Goal: Transaction & Acquisition: Purchase product/service

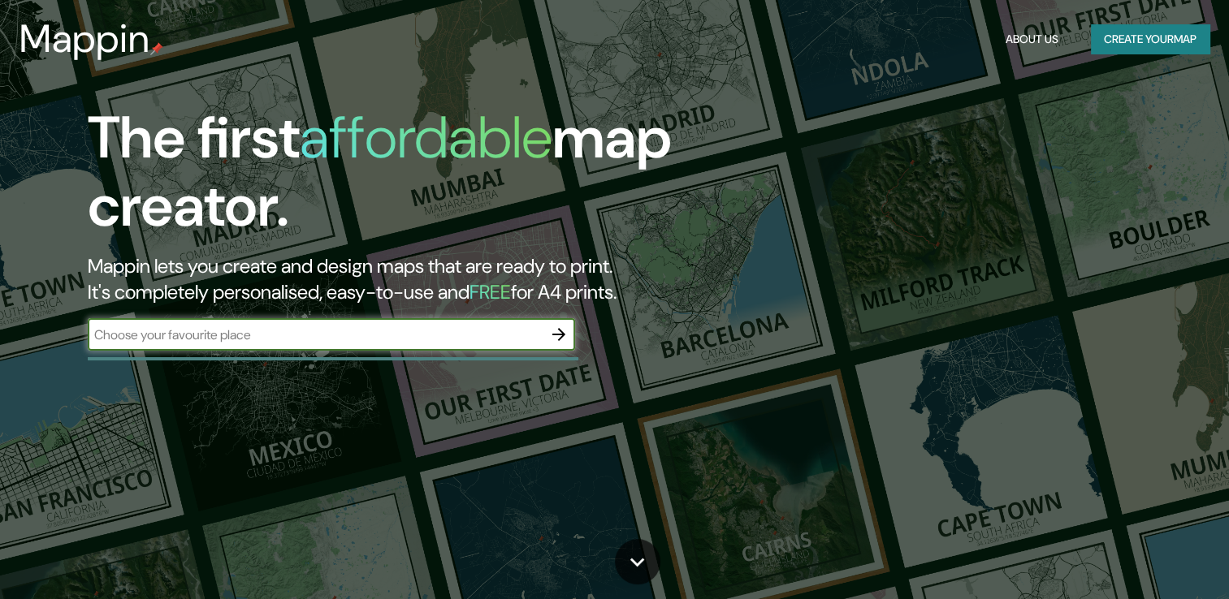
drag, startPoint x: 0, startPoint y: 0, endPoint x: 433, endPoint y: 321, distance: 538.7
click at [433, 321] on div "​" at bounding box center [331, 334] width 487 height 32
click at [447, 339] on input "text" at bounding box center [315, 335] width 455 height 19
paste input "17.041275115036335, -96.64720495725278"
type input "17.041275115036335, -96.64720495725278"
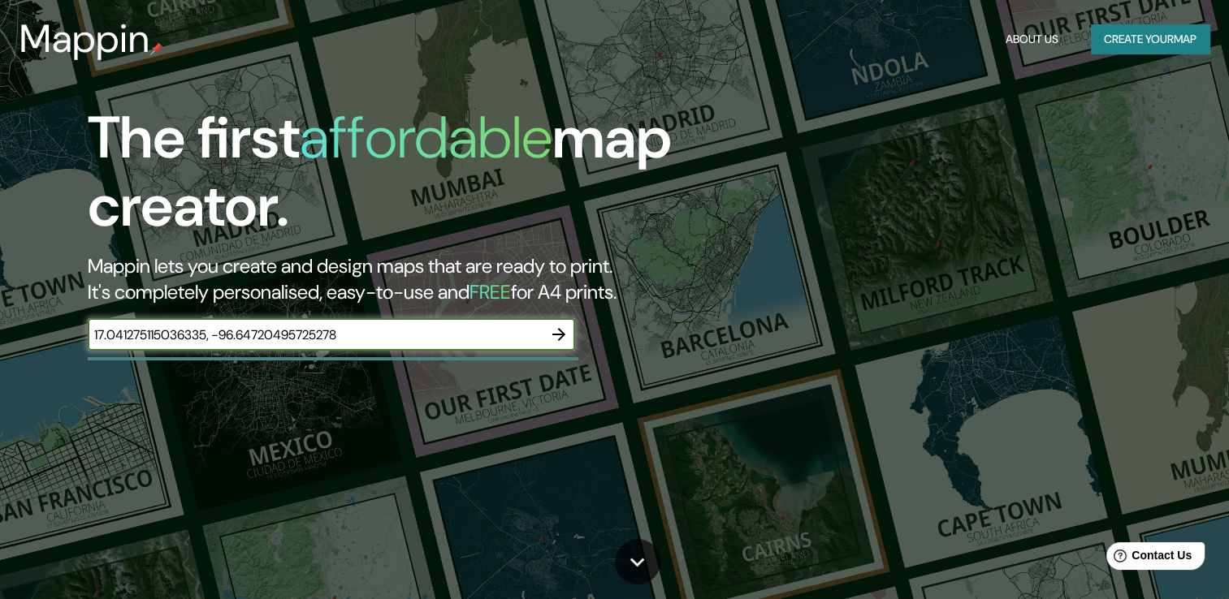
click at [568, 326] on icon "button" at bounding box center [558, 334] width 19 height 19
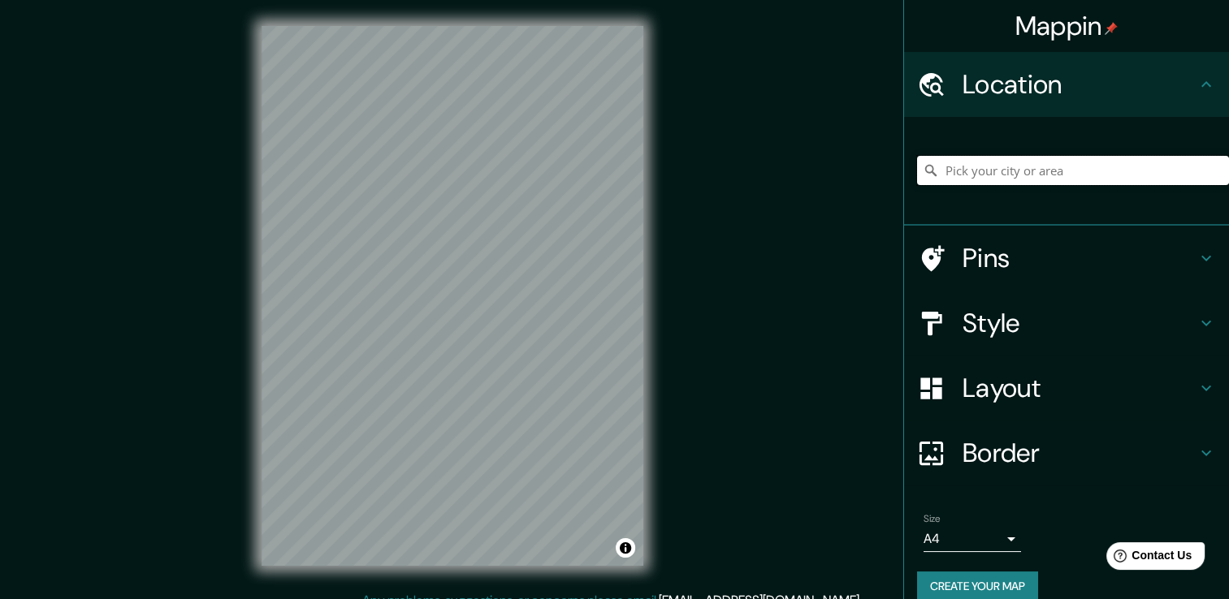
click at [986, 162] on input "Pick your city or area" at bounding box center [1073, 170] width 312 height 29
paste input "17.041275115036335, -96.64720495725278"
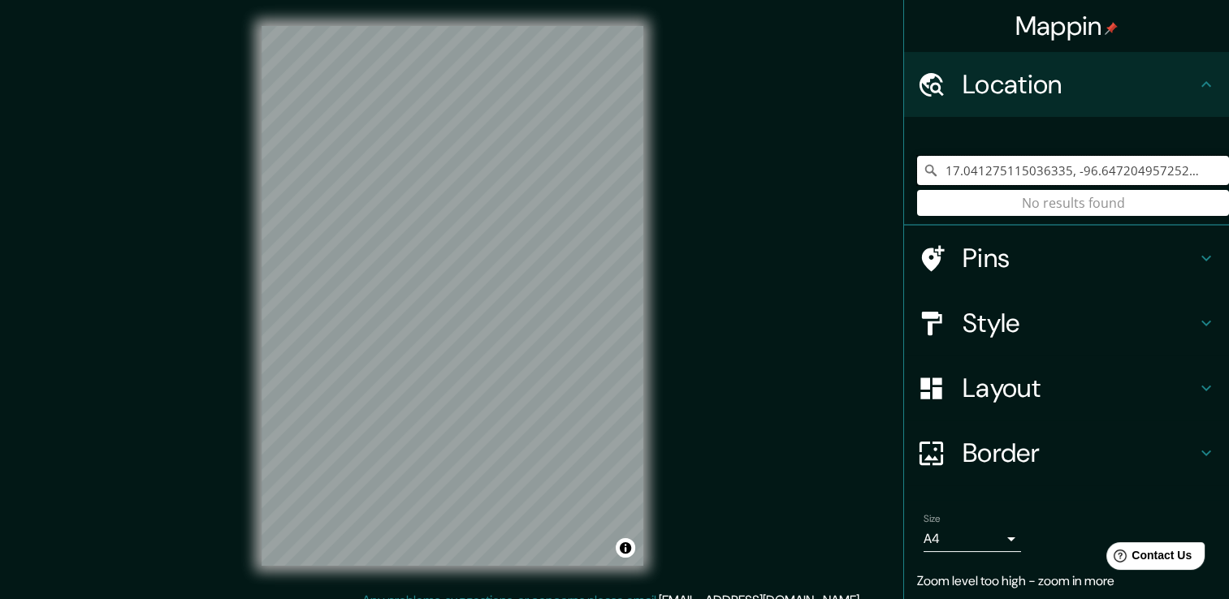
type input "17.041275115036335, -96.64720495725278"
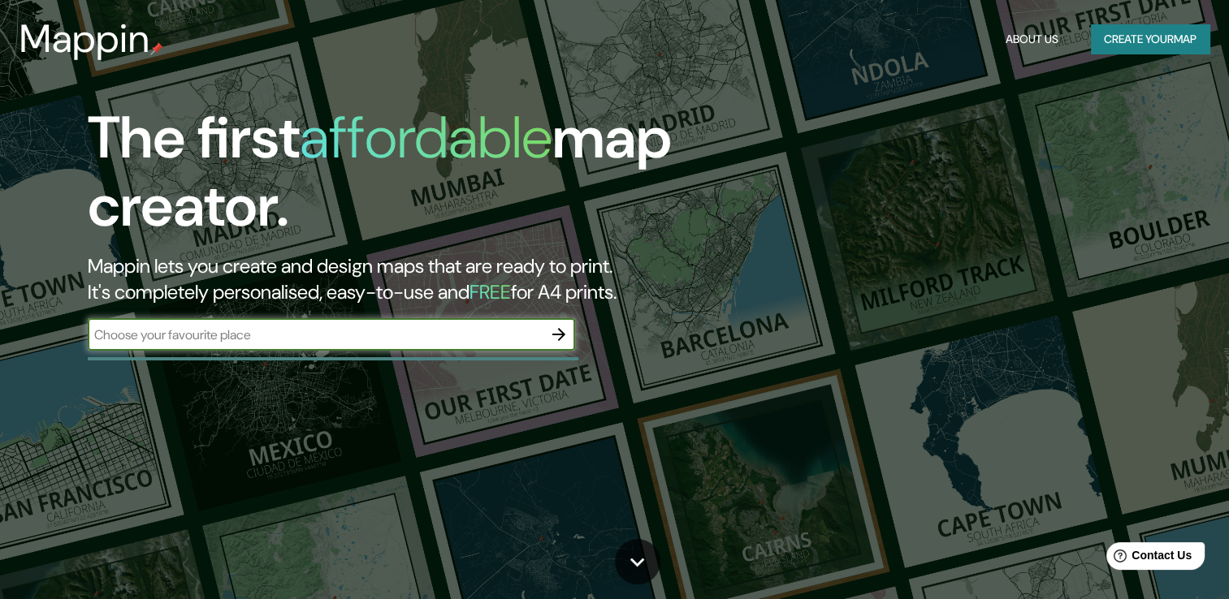
click at [500, 324] on div "​" at bounding box center [331, 334] width 487 height 32
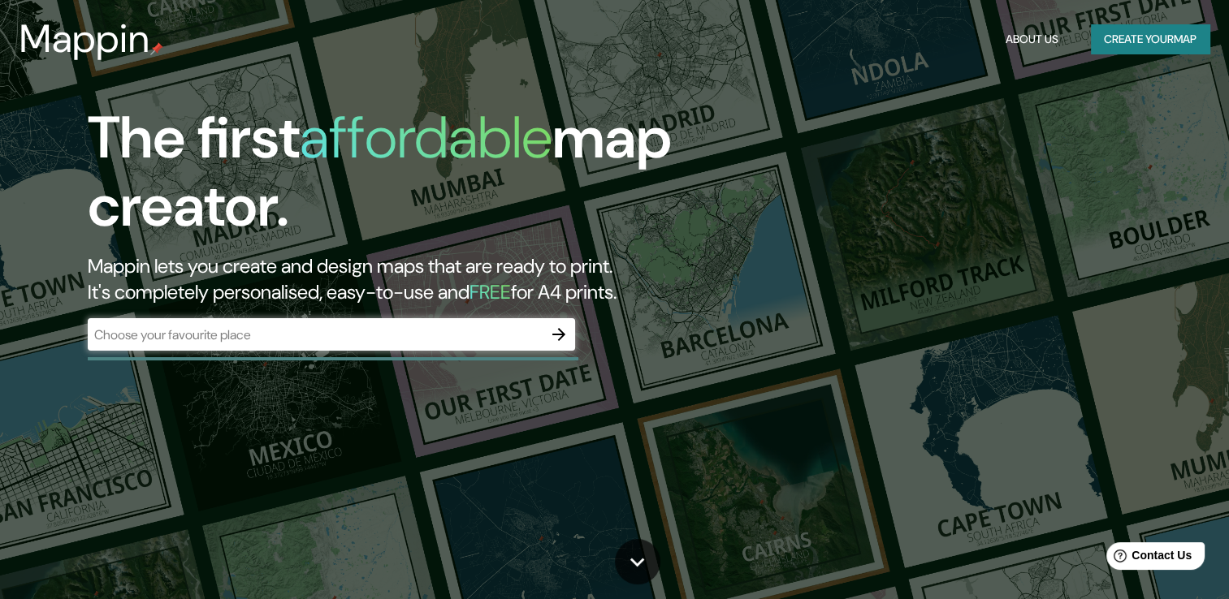
drag, startPoint x: 501, startPoint y: 322, endPoint x: 476, endPoint y: 322, distance: 25.2
click at [476, 322] on div "​" at bounding box center [331, 334] width 487 height 32
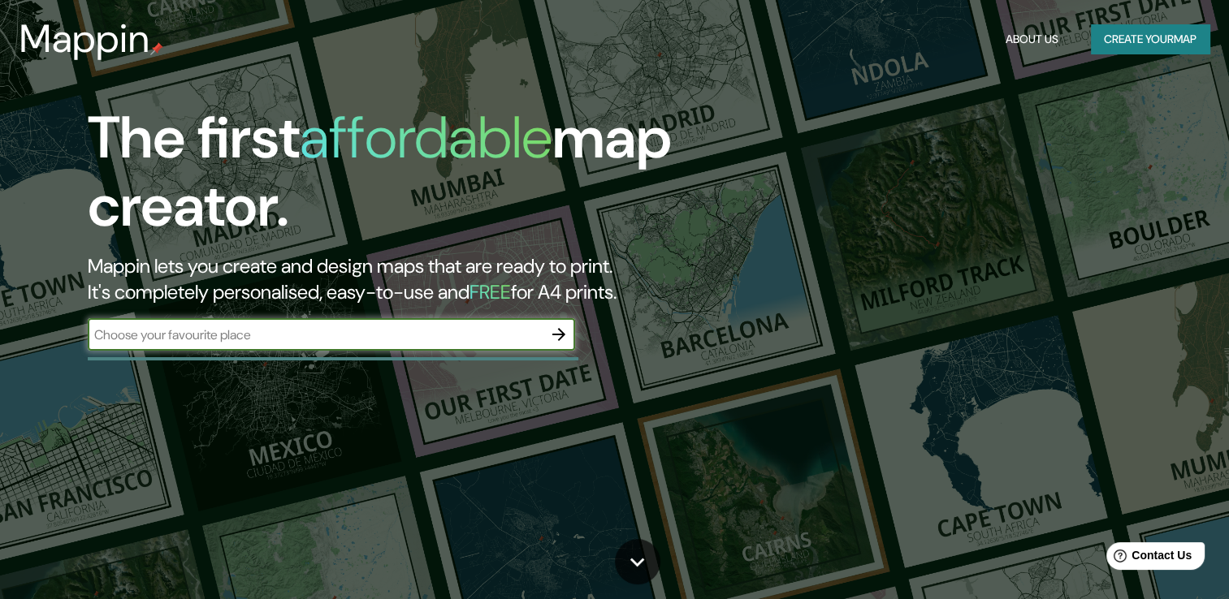
paste input "17.041275115036335, -96.64720495725278"
type input "17.041275115036335, -96.64720495725278"
click at [557, 339] on icon "button" at bounding box center [558, 334] width 19 height 19
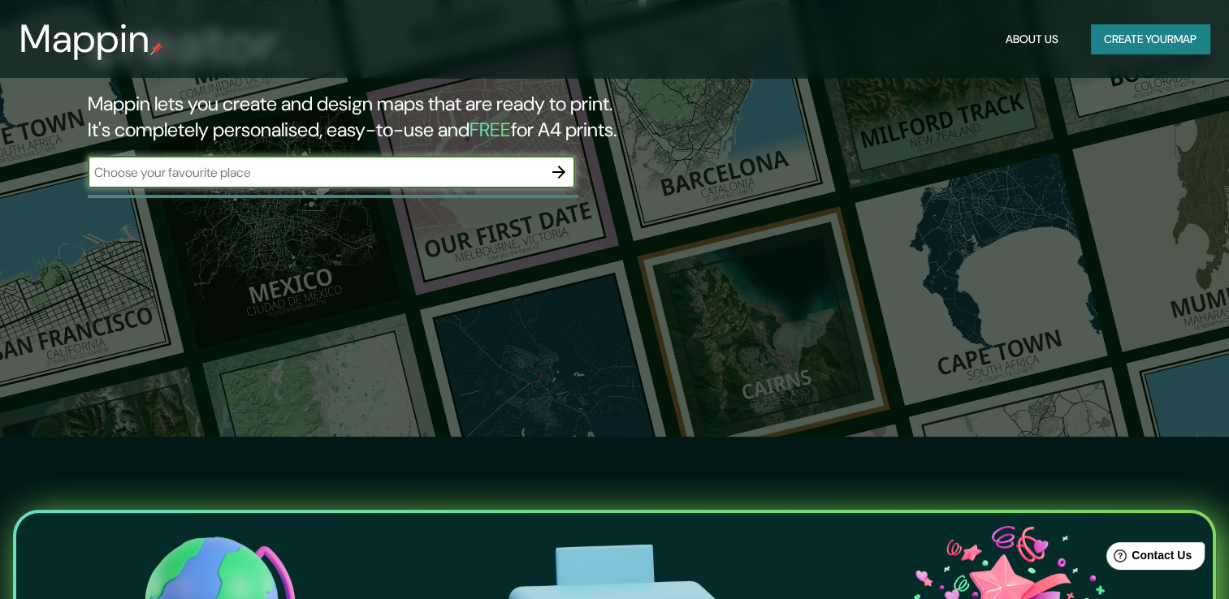
click at [1121, 39] on button "Create your map" at bounding box center [1150, 39] width 119 height 30
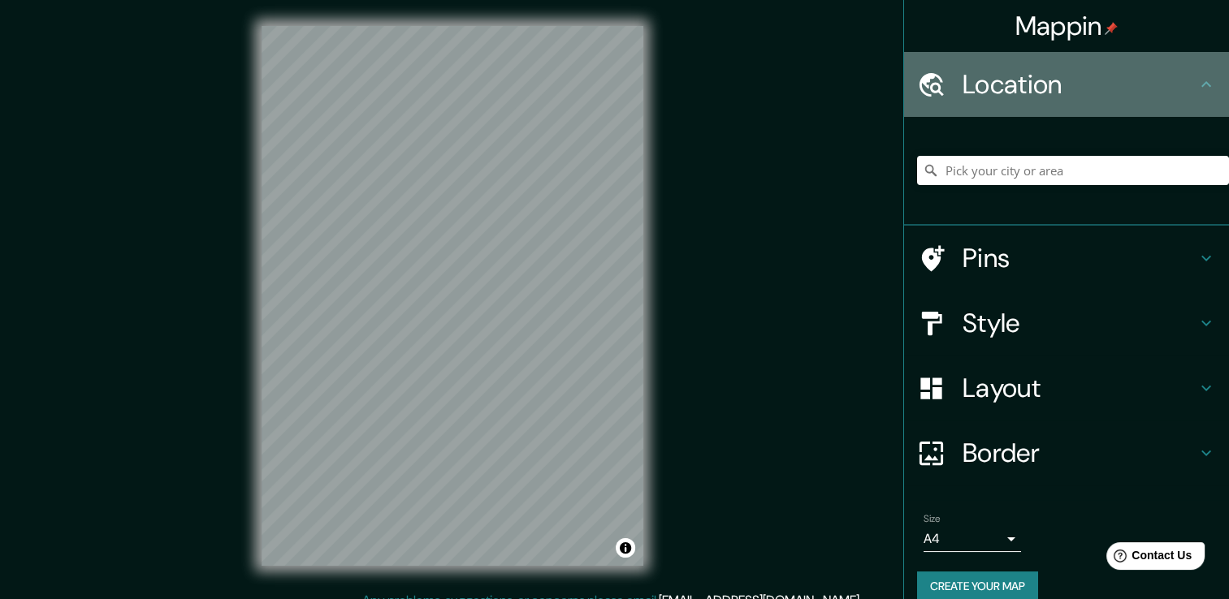
click at [1086, 84] on h4 "Location" at bounding box center [1079, 84] width 234 height 32
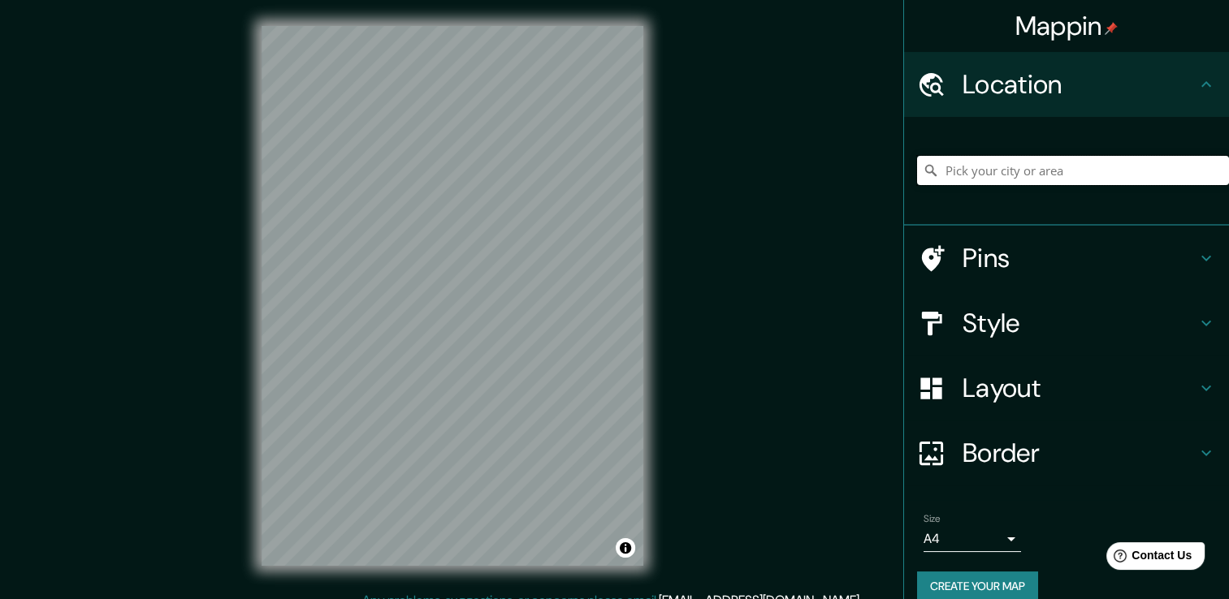
click at [1033, 161] on input "Pick your city or area" at bounding box center [1073, 170] width 312 height 29
paste input "https://maps.app.goo.gl/eqbS1DJFhxe9XPK16"
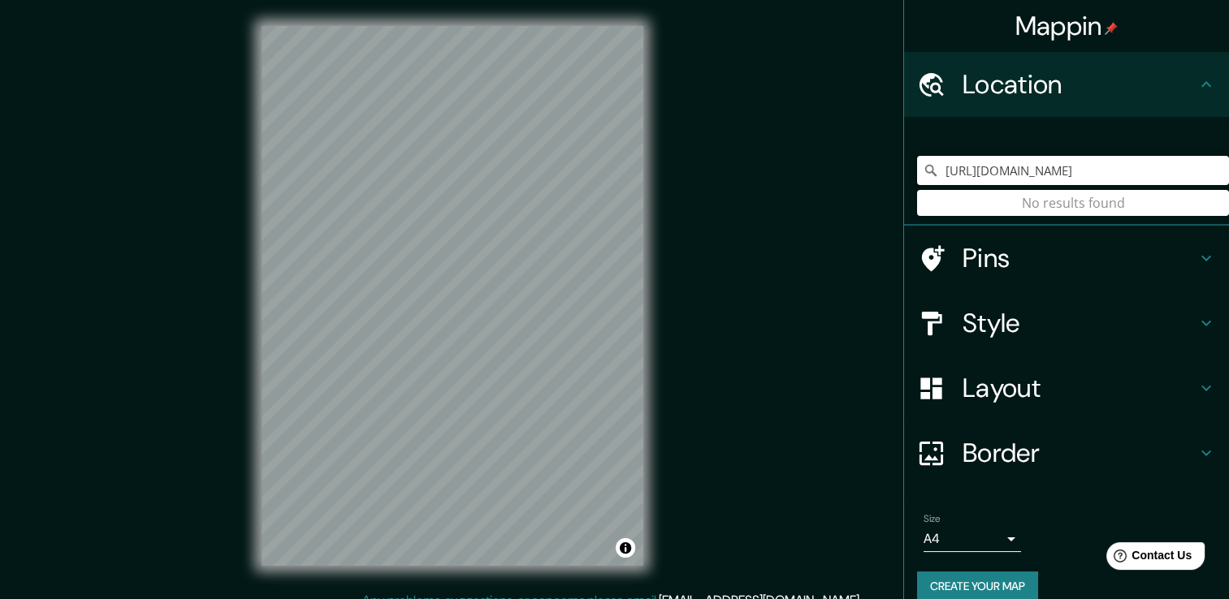
type input "https://maps.app.goo.gl/eqbS1DJFhxe9XPK16"
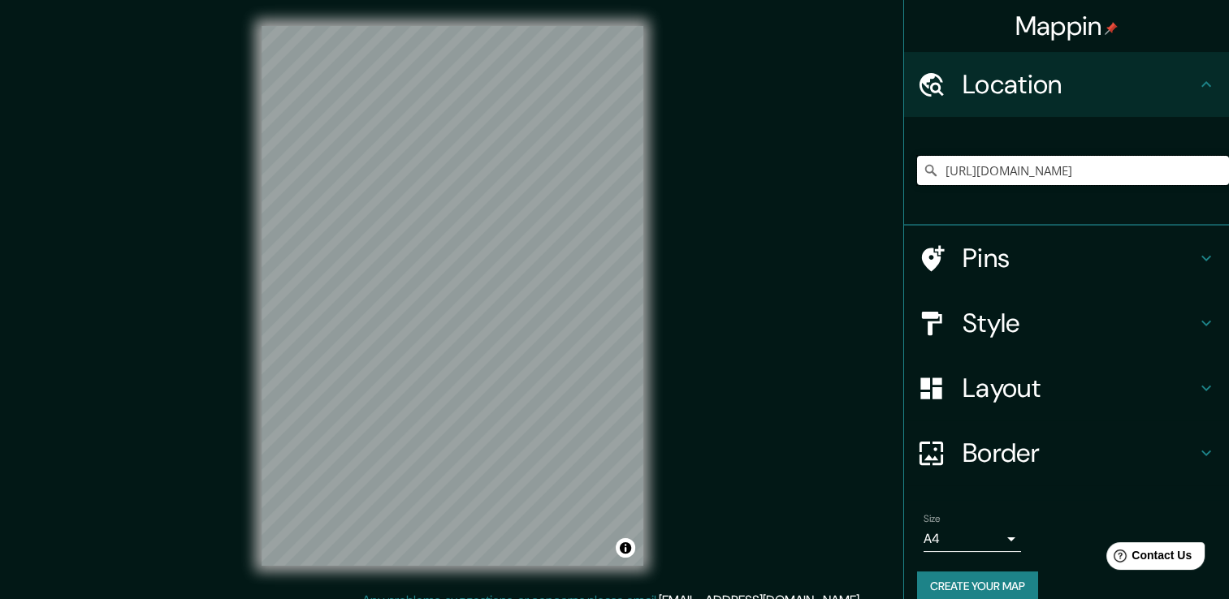
scroll to position [0, 0]
click at [952, 171] on input "https://maps.app.goo.gl/eqbS1DJFhxe9XPK16" at bounding box center [1073, 170] width 312 height 29
drag, startPoint x: 1199, startPoint y: 166, endPoint x: 874, endPoint y: 166, distance: 324.8
click at [874, 166] on div "Mappin Location https://maps.app.goo.gl/eqbS1DJFhxe9XPK16 No results found Pins…" at bounding box center [614, 308] width 1229 height 617
paste input "Tlalixtac de Cabrera, 68270 Oax."
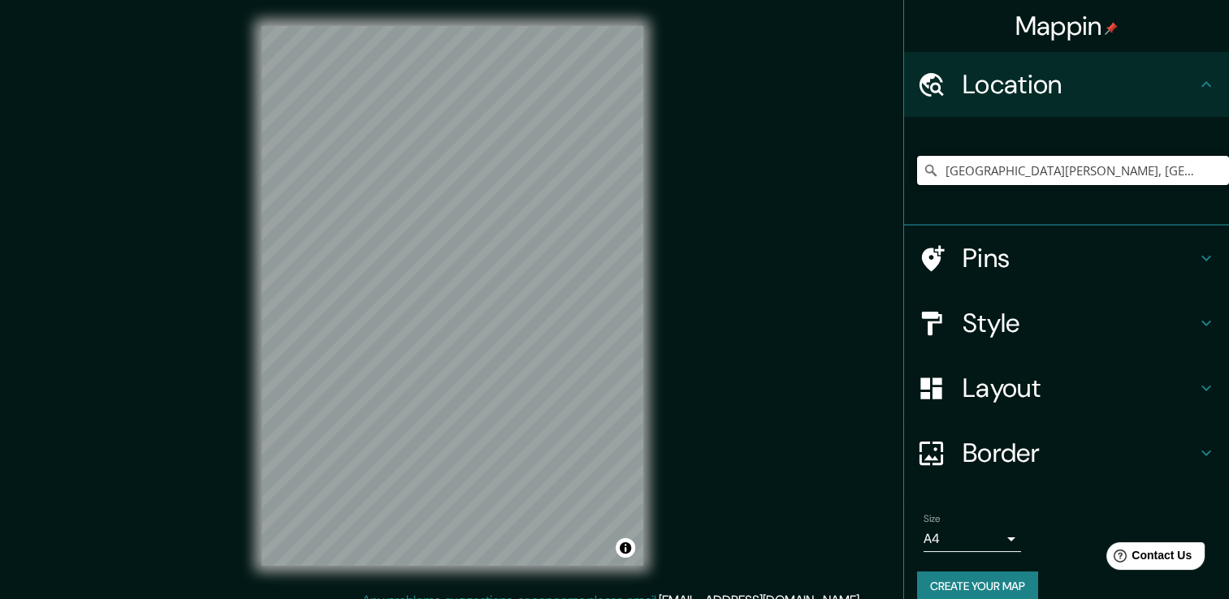
type input "Avenida Internacional, 68270 Tlalixtac de Cabrera, Estado de Oaxaca, México"
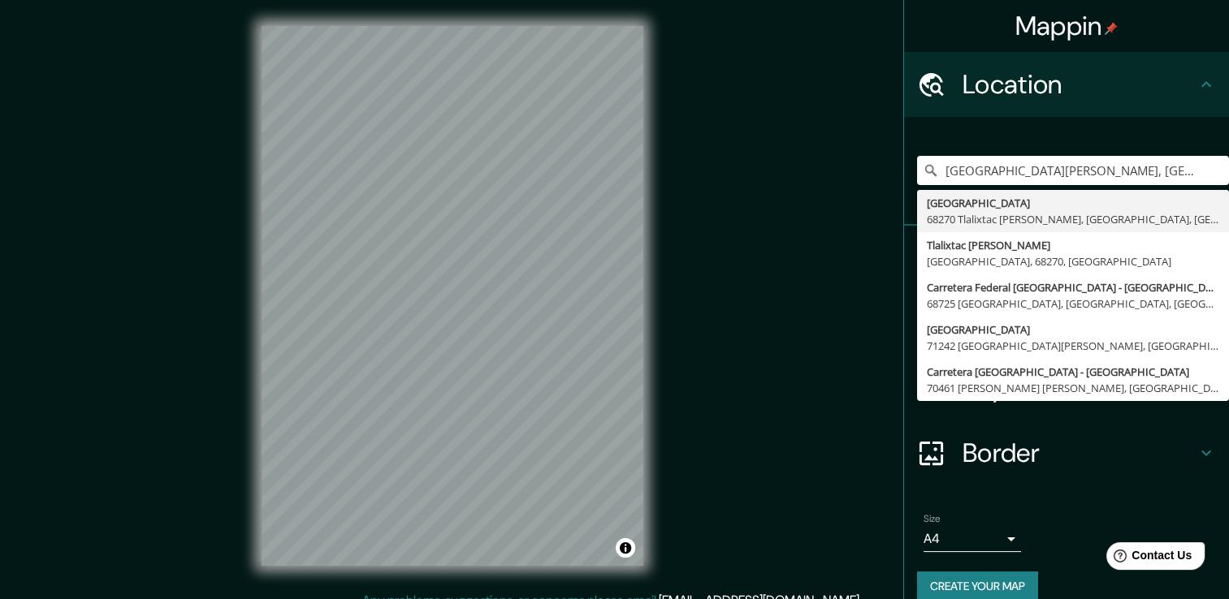
click at [808, 421] on div "Mappin Location Avenida Internacional, 68270 Tlalixtac de Cabrera, Estado de Oa…" at bounding box center [614, 308] width 1229 height 617
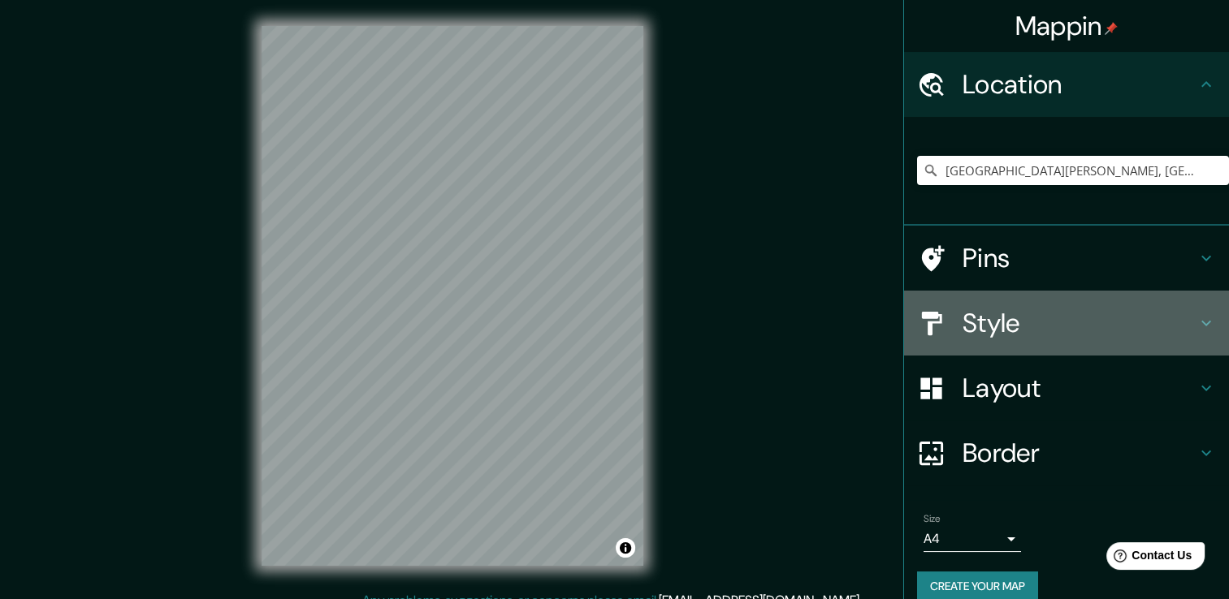
click at [1002, 326] on h4 "Style" at bounding box center [1079, 323] width 234 height 32
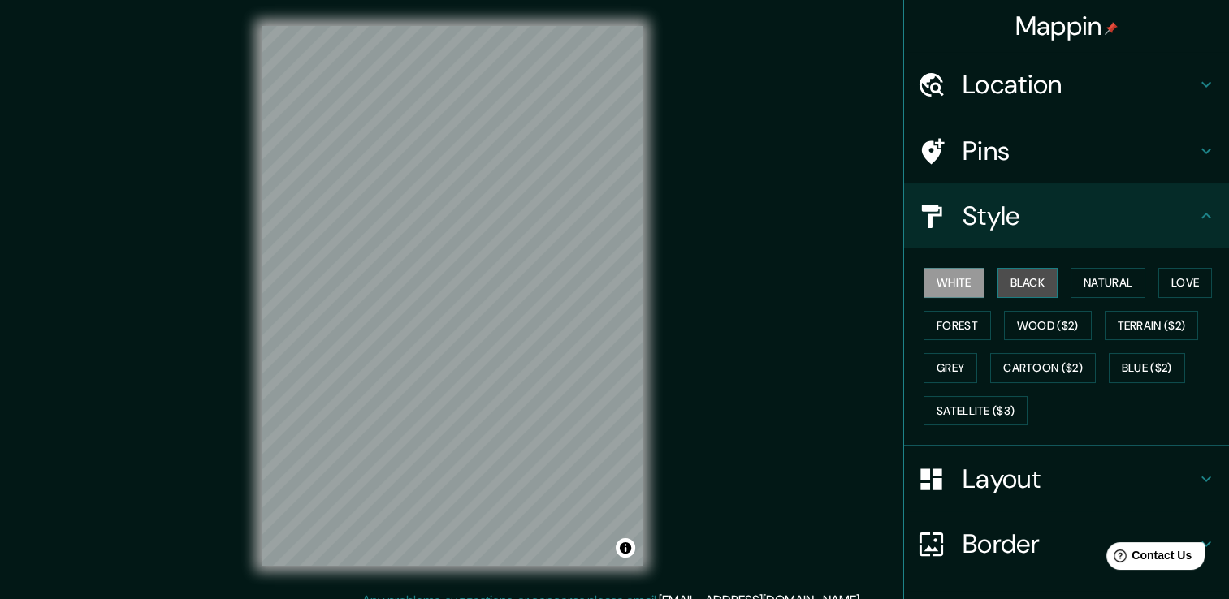
click at [1012, 291] on button "Black" at bounding box center [1027, 283] width 61 height 30
click at [952, 287] on button "White" at bounding box center [953, 283] width 61 height 30
click at [1172, 291] on button "Love" at bounding box center [1185, 283] width 54 height 30
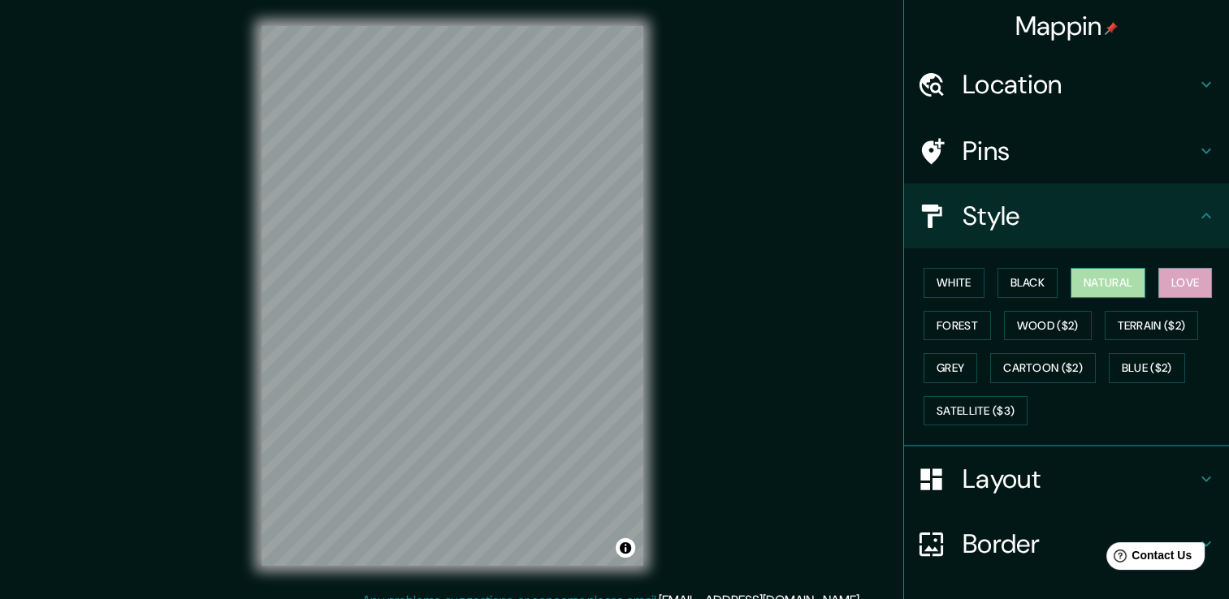
click at [1125, 285] on button "Natural" at bounding box center [1107, 283] width 75 height 30
click at [942, 287] on button "White" at bounding box center [953, 283] width 61 height 30
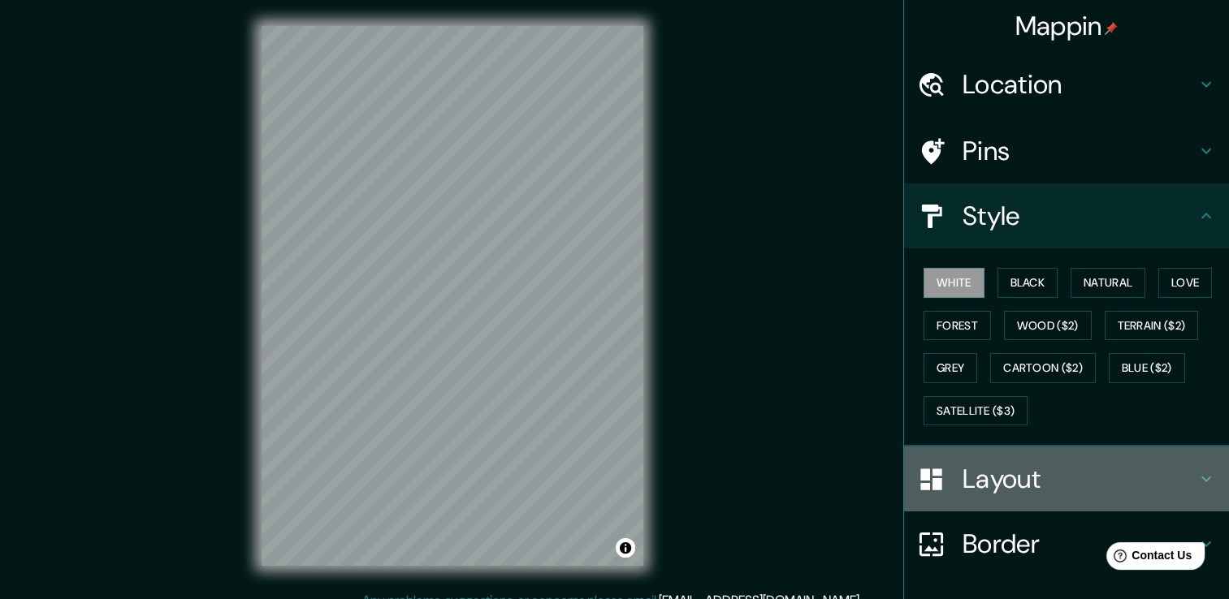
click at [1020, 482] on h4 "Layout" at bounding box center [1079, 479] width 234 height 32
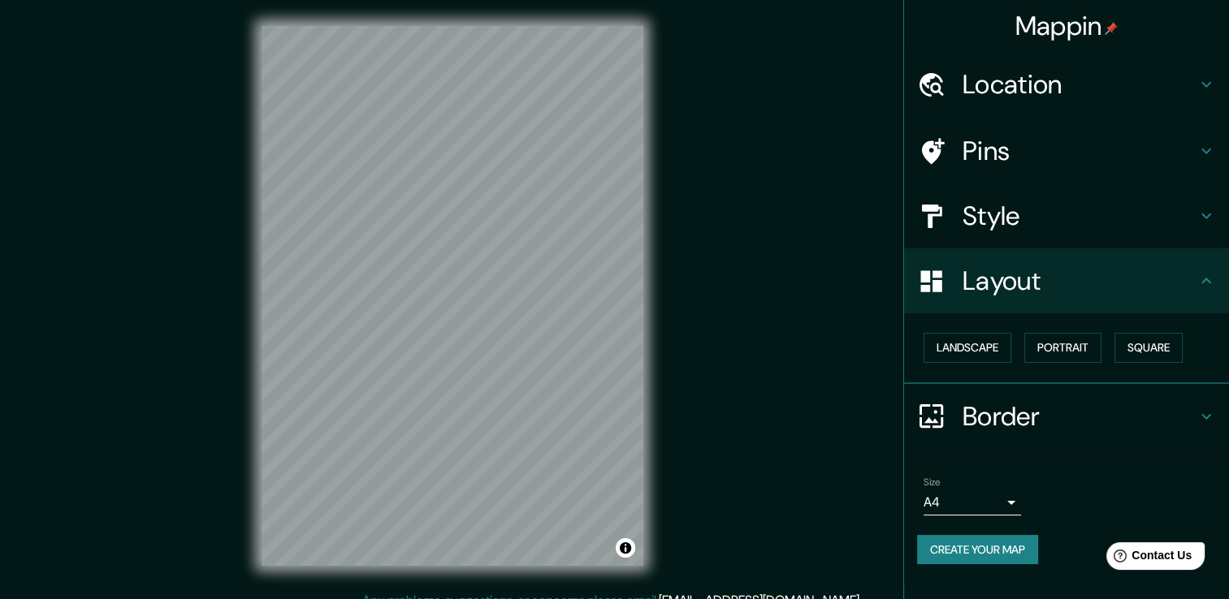
click at [1108, 197] on div "Style" at bounding box center [1066, 216] width 325 height 65
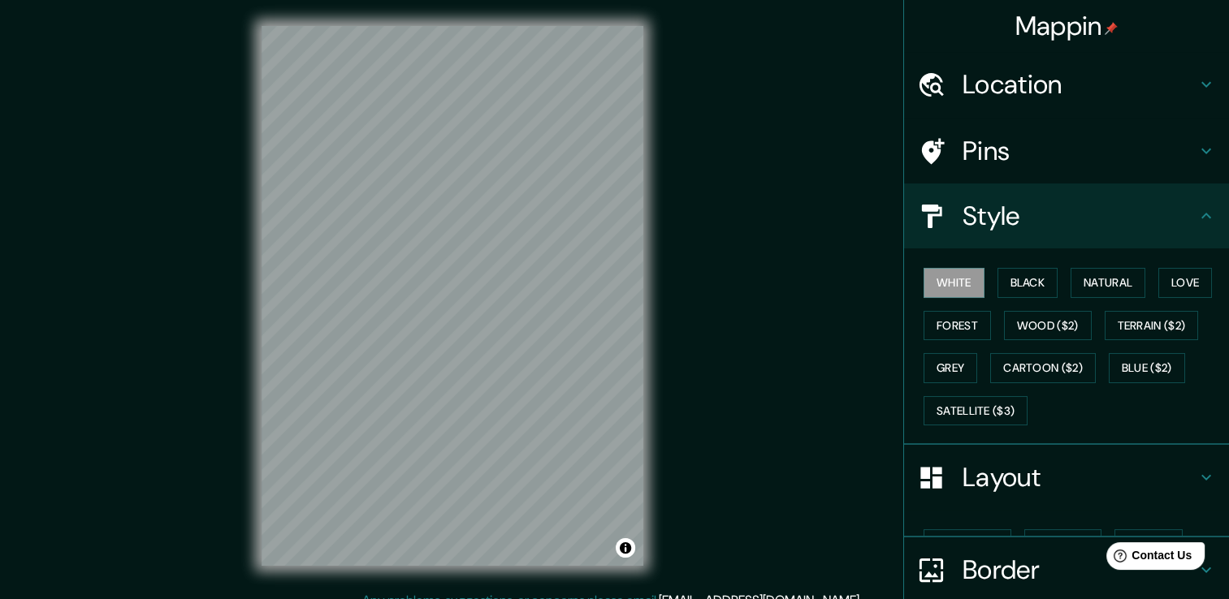
click at [1108, 158] on h4 "Pins" at bounding box center [1079, 151] width 234 height 32
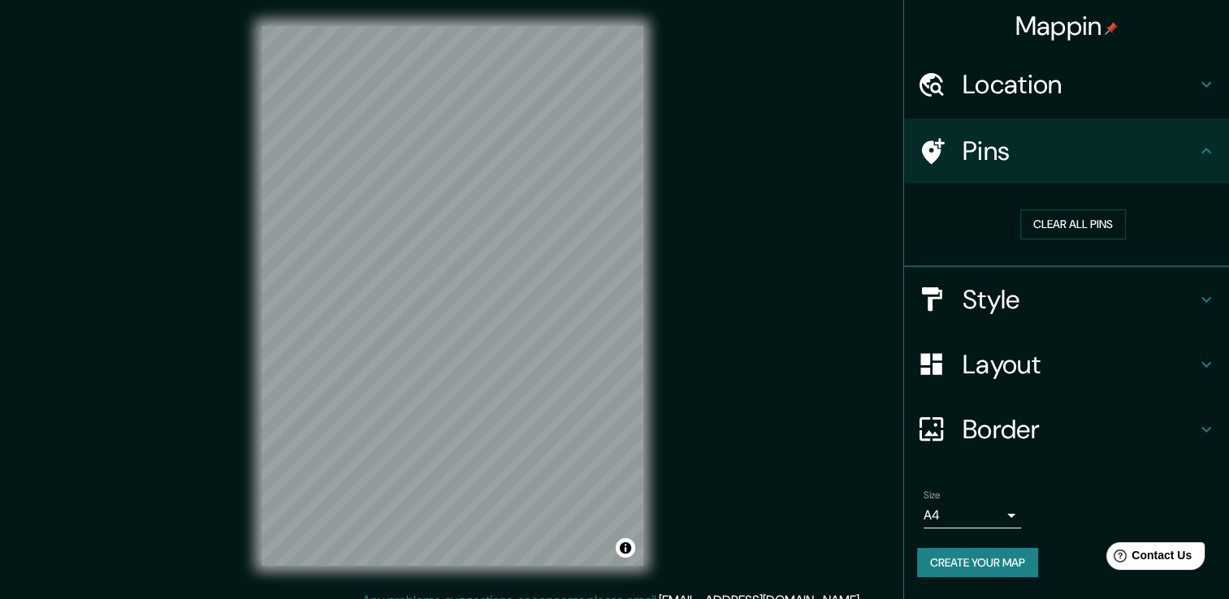
click at [1088, 79] on h4 "Location" at bounding box center [1079, 84] width 234 height 32
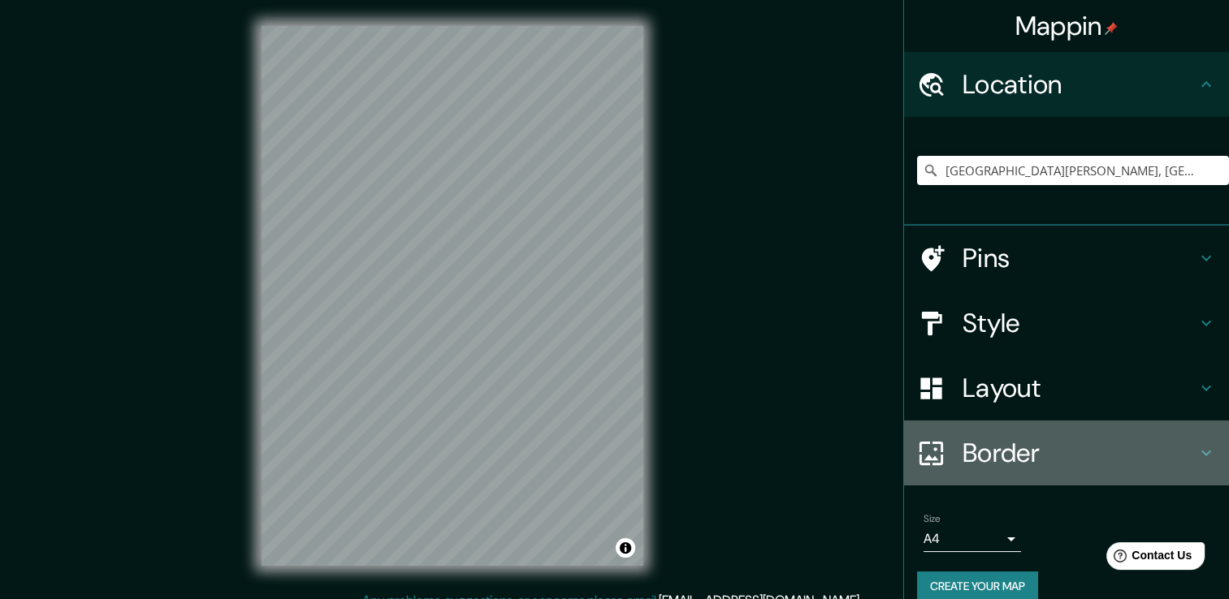
click at [962, 456] on h4 "Border" at bounding box center [1079, 453] width 234 height 32
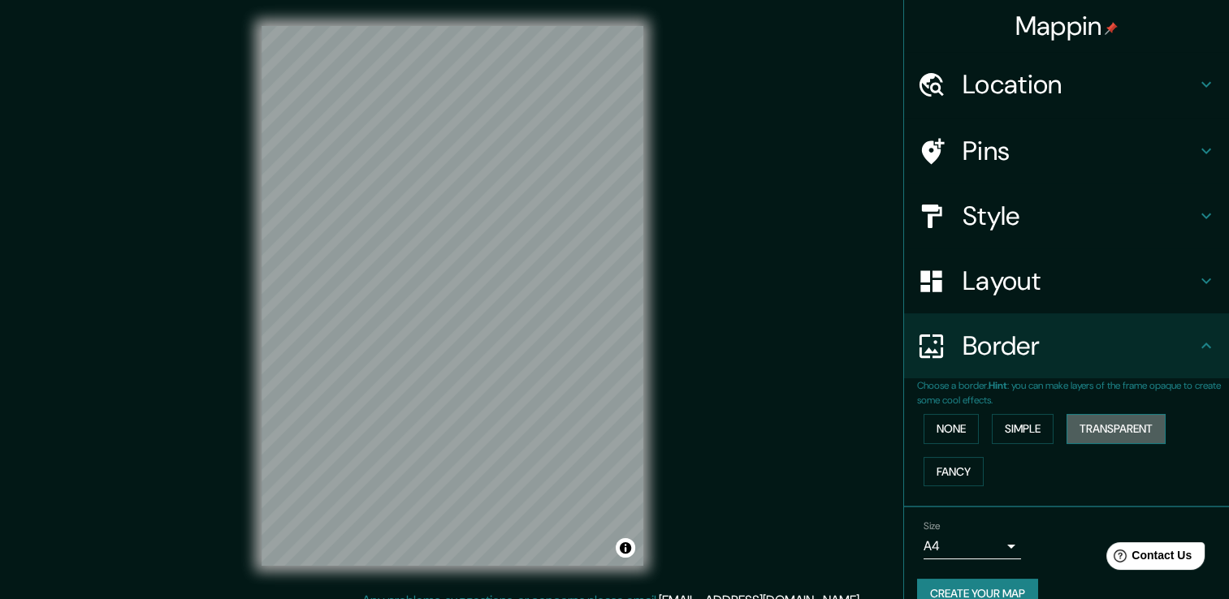
click at [1075, 430] on button "Transparent" at bounding box center [1115, 429] width 99 height 30
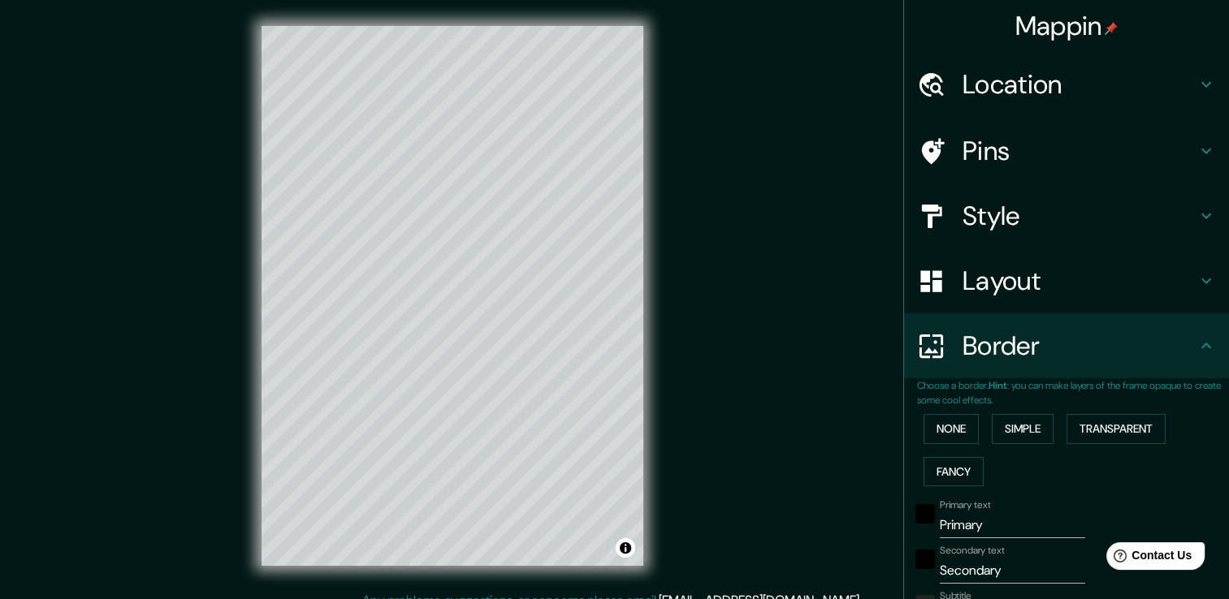
click at [1045, 433] on div "None Simple Transparent Fancy" at bounding box center [1073, 450] width 312 height 85
click at [1036, 434] on button "Simple" at bounding box center [1022, 429] width 62 height 30
click at [997, 434] on button "Simple" at bounding box center [1022, 429] width 62 height 30
type input "38"
click at [953, 430] on button "None" at bounding box center [950, 429] width 55 height 30
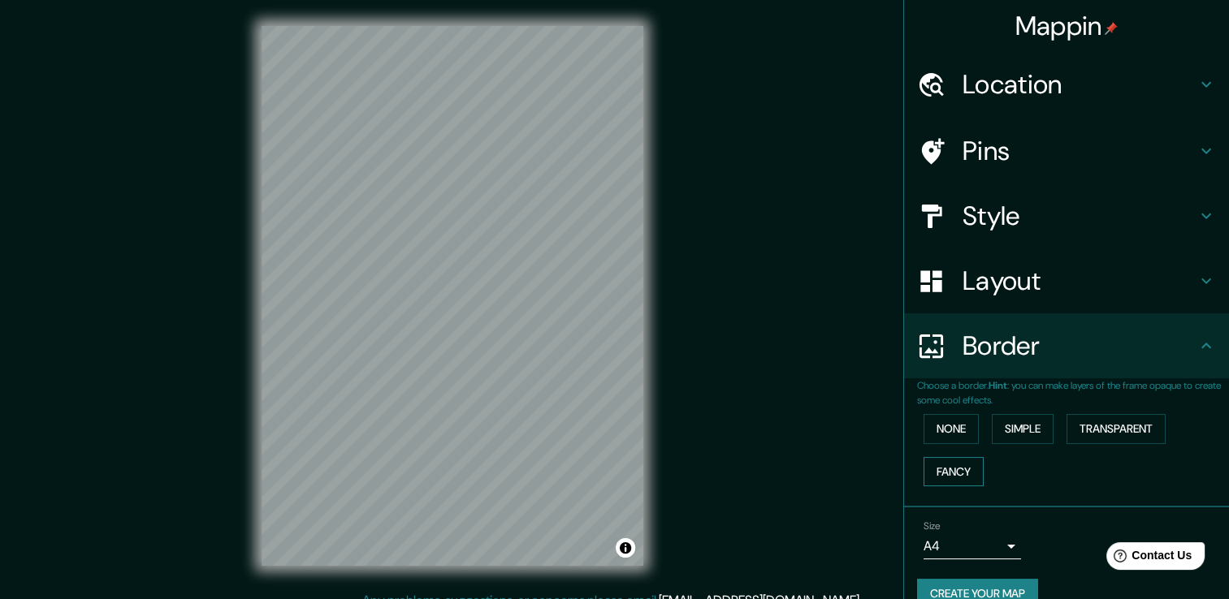
click at [951, 460] on button "Fancy" at bounding box center [953, 472] width 60 height 30
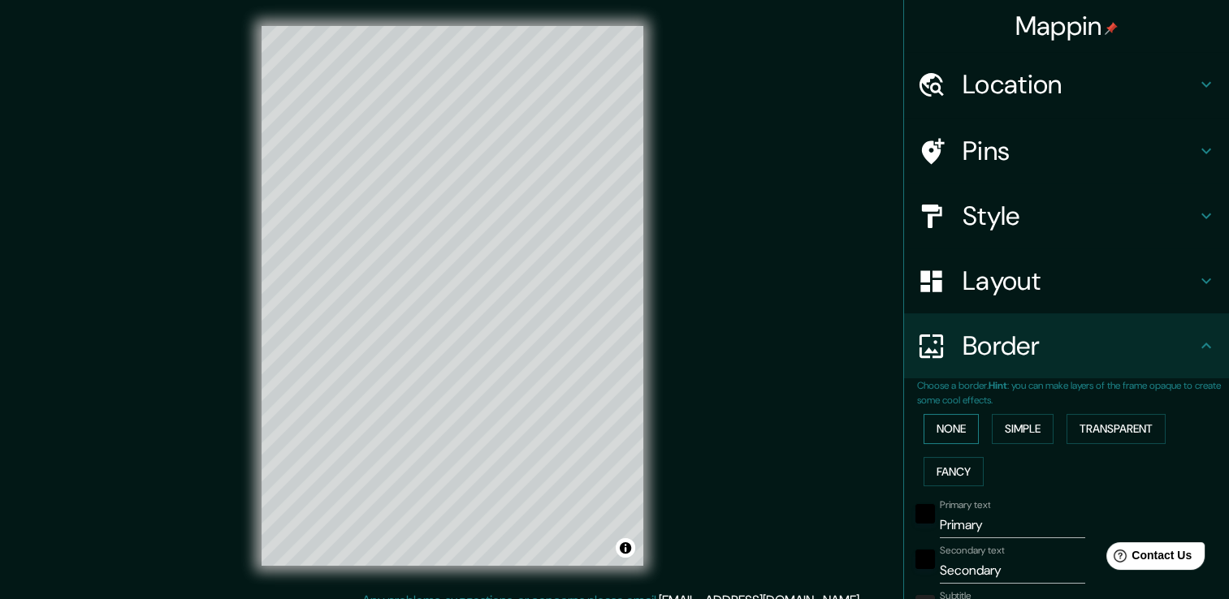
click at [958, 429] on button "None" at bounding box center [950, 429] width 55 height 30
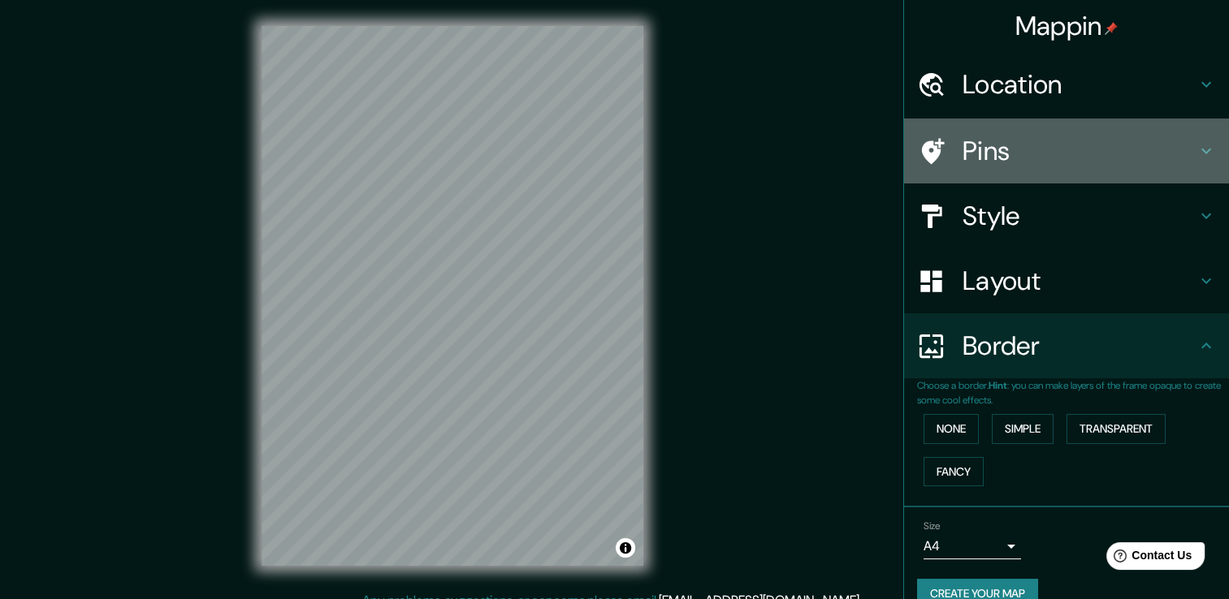
click at [998, 158] on h4 "Pins" at bounding box center [1079, 151] width 234 height 32
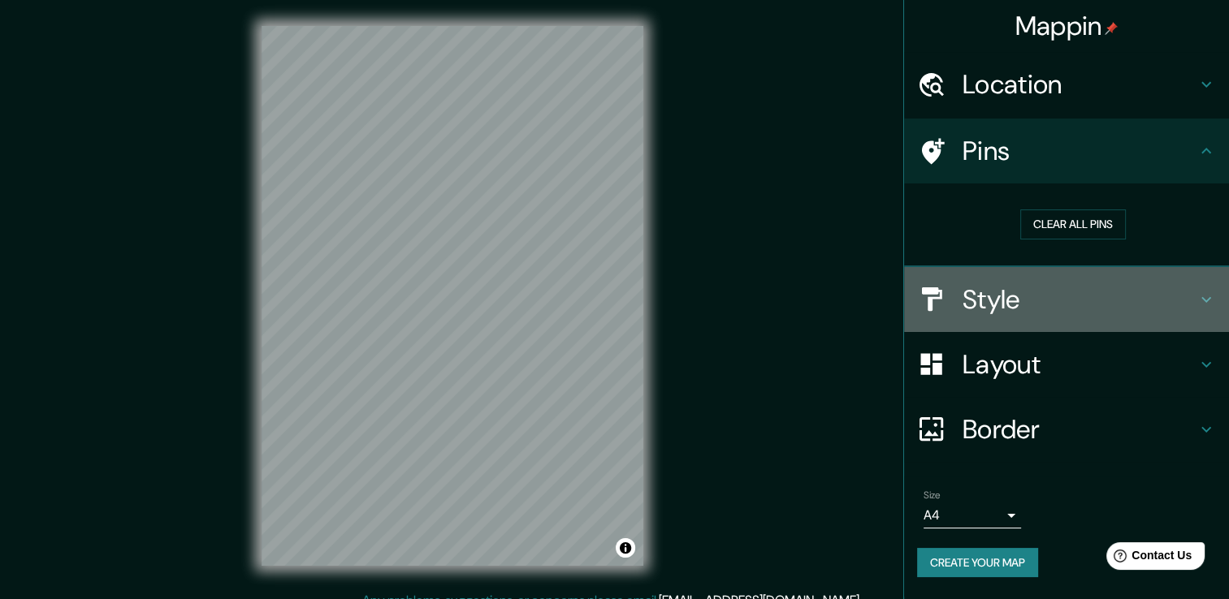
click at [1022, 287] on h4 "Style" at bounding box center [1079, 299] width 234 height 32
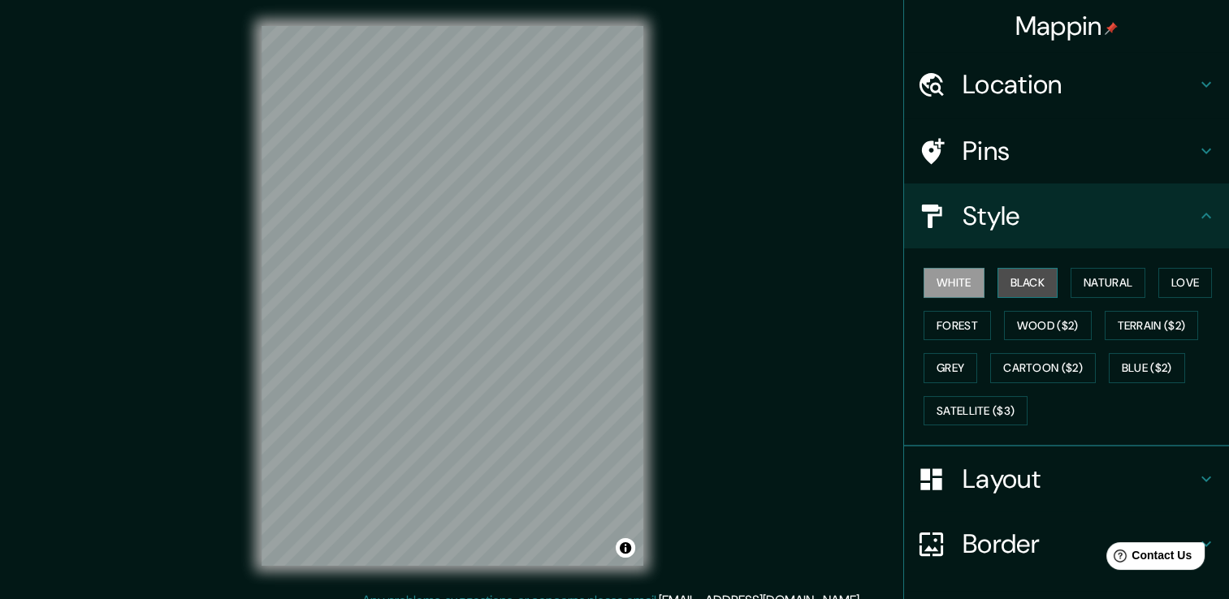
click at [1017, 269] on button "Black" at bounding box center [1027, 283] width 61 height 30
click at [1055, 281] on div "White Black Natural Love Forest Wood ($2) Terrain ($2) Grey Cartoon ($2) Blue (…" at bounding box center [1073, 346] width 312 height 171
click at [1034, 287] on button "Black" at bounding box center [1027, 283] width 61 height 30
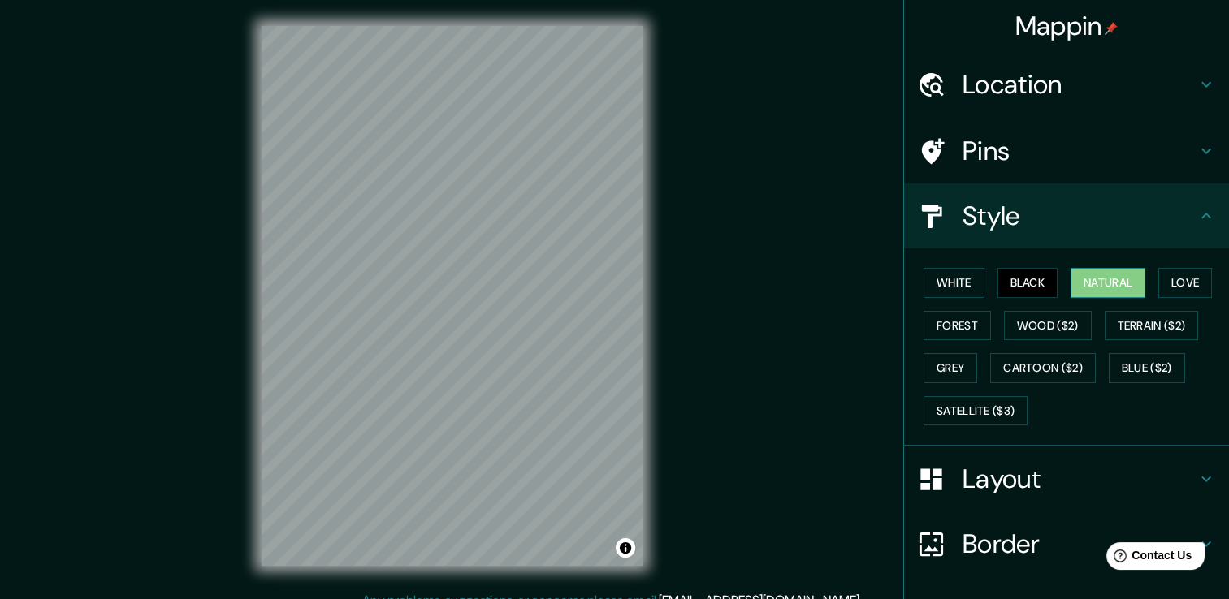
click at [1091, 282] on button "Natural" at bounding box center [1107, 283] width 75 height 30
click at [1163, 278] on button "Love" at bounding box center [1185, 283] width 54 height 30
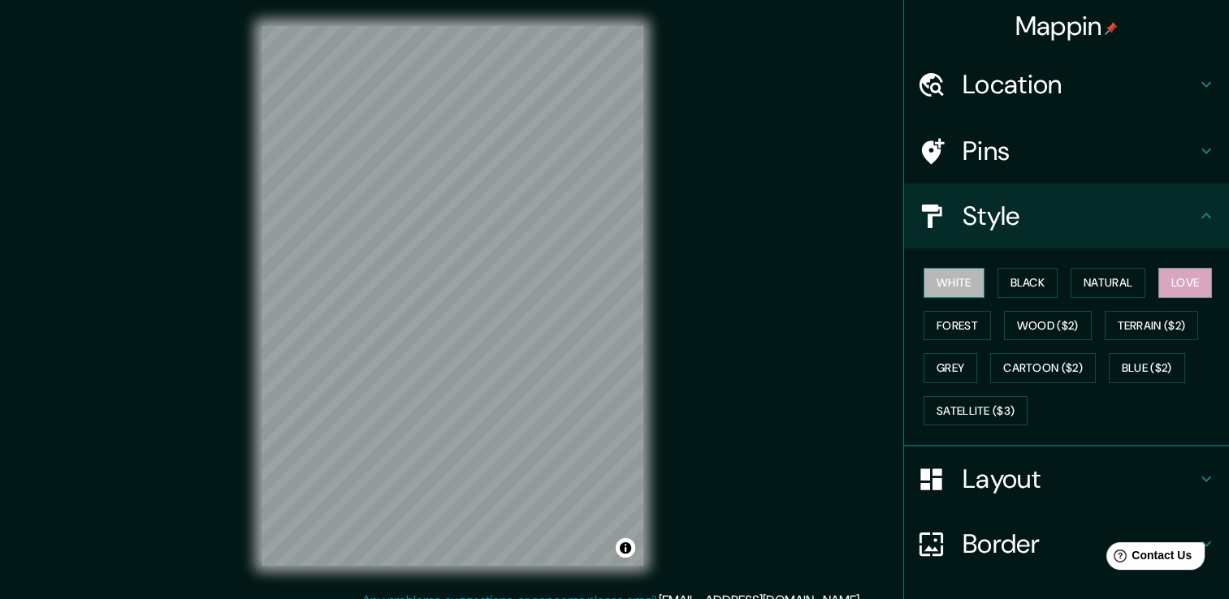
click at [961, 281] on button "White" at bounding box center [953, 283] width 61 height 30
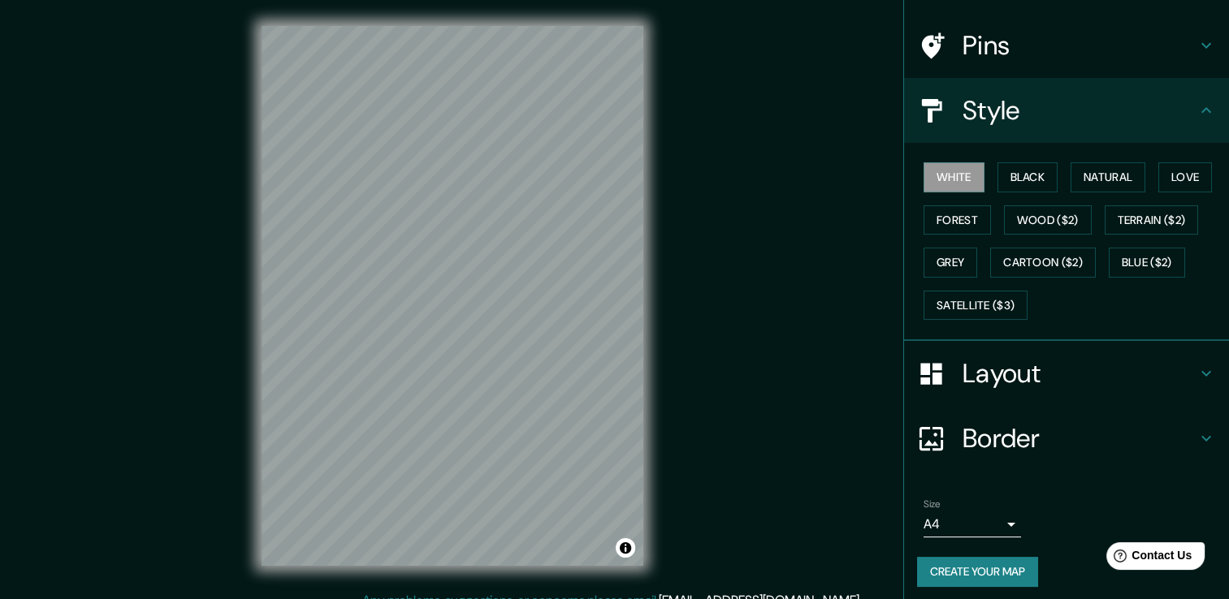
scroll to position [110, 0]
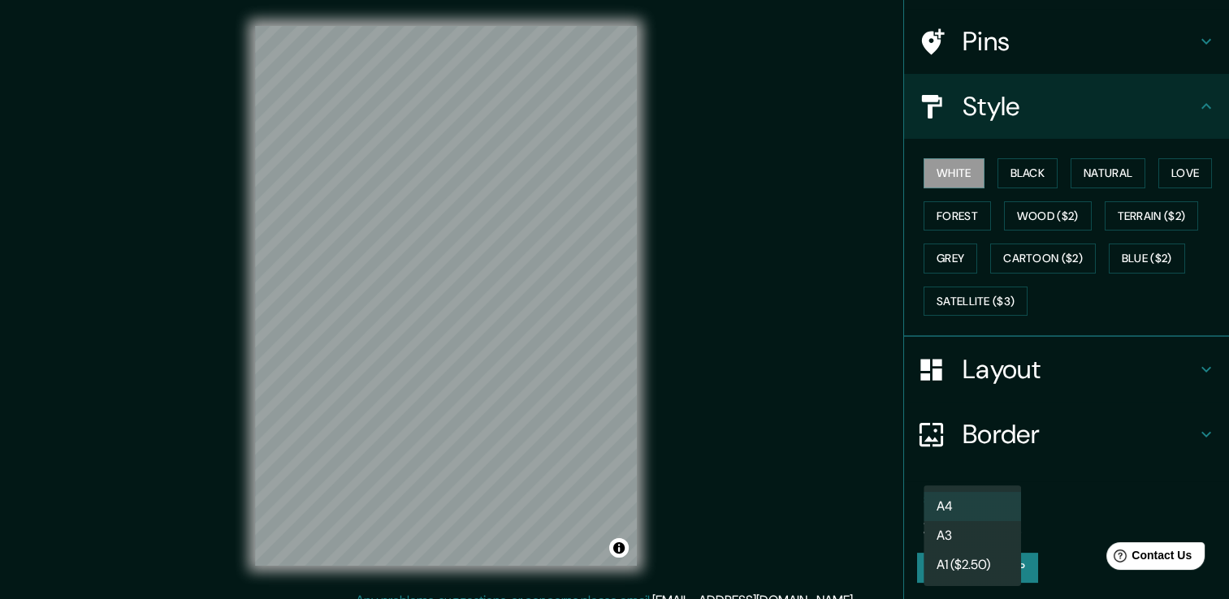
click at [978, 518] on body "Mappin Location Avenida Internacional, 68270 Tlalixtac de Cabrera, Estado de Oa…" at bounding box center [614, 299] width 1229 height 599
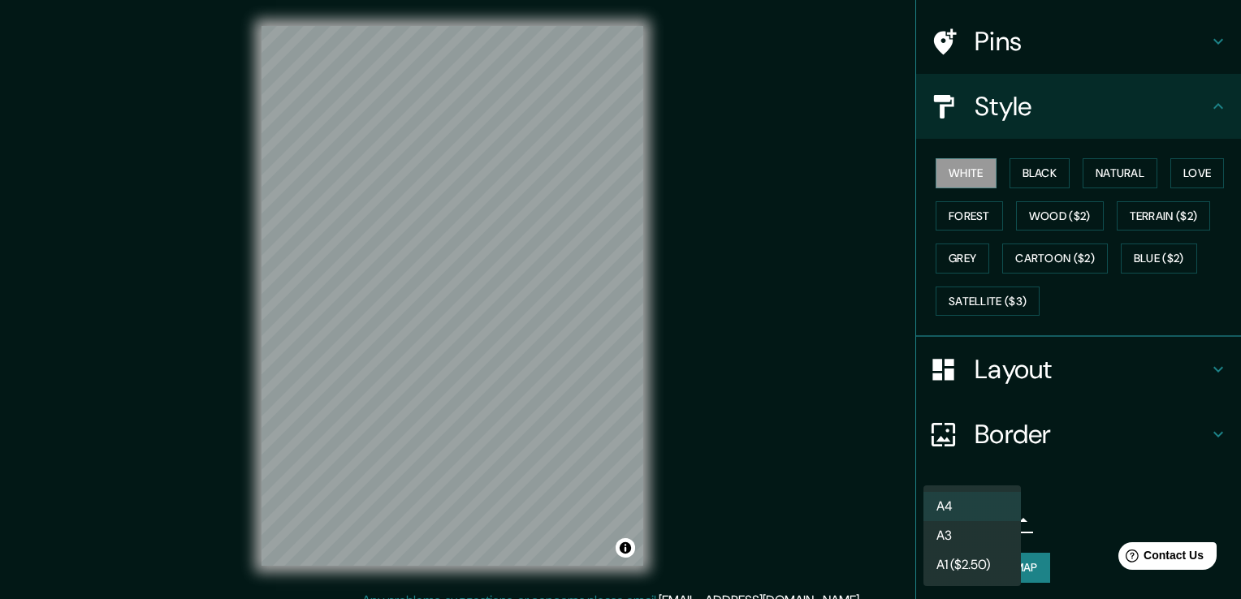
click at [990, 512] on li "A4" at bounding box center [971, 506] width 97 height 29
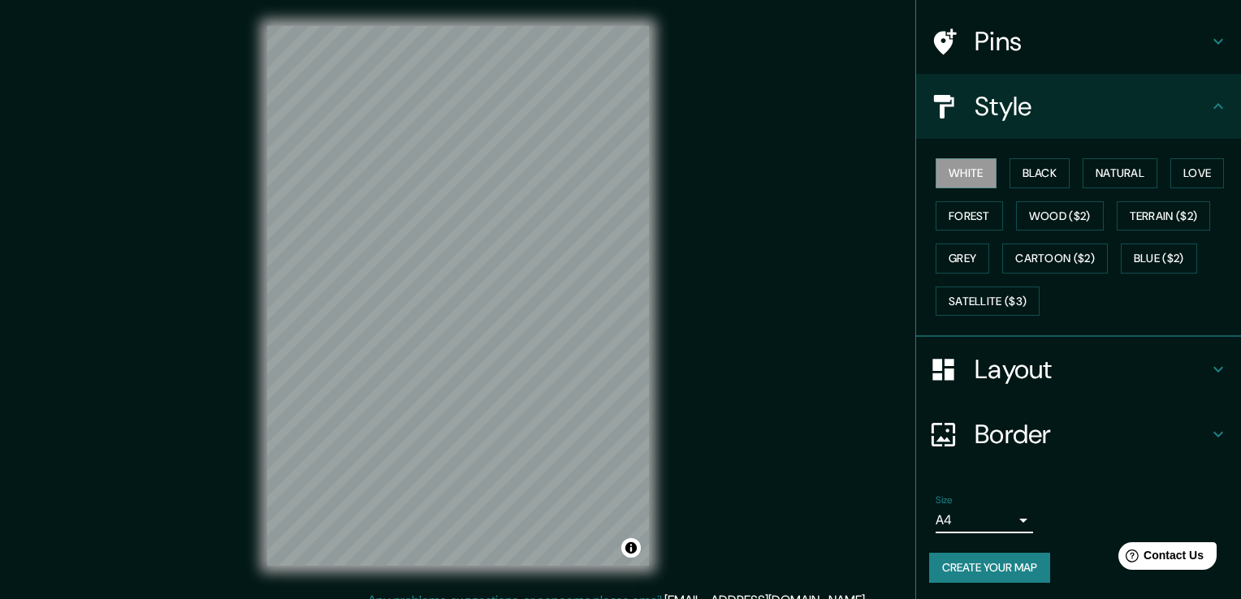
click at [990, 518] on body "Mappin Location Avenida Internacional, 68270 Tlalixtac de Cabrera, Estado de Oa…" at bounding box center [620, 299] width 1241 height 599
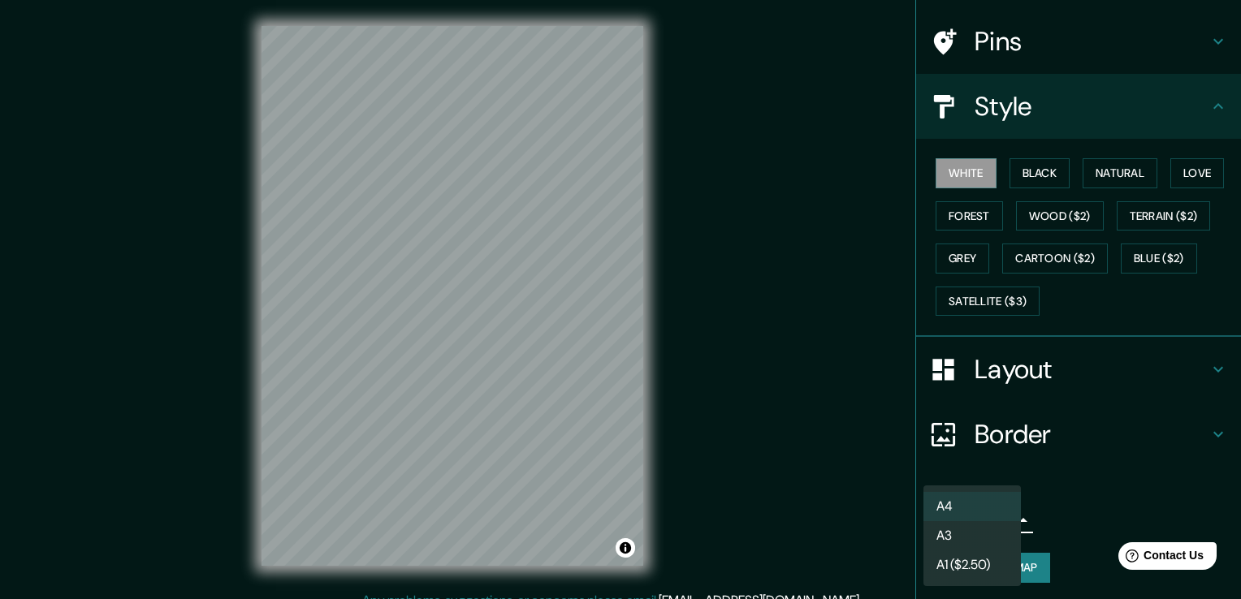
click at [987, 529] on li "A3" at bounding box center [971, 535] width 97 height 29
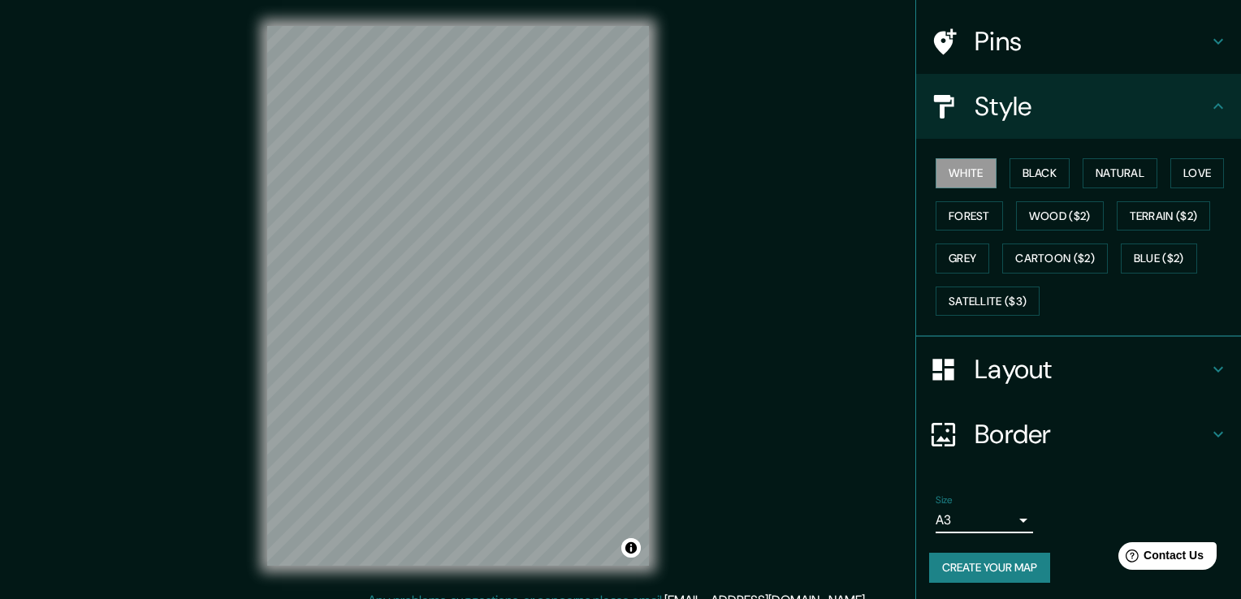
click at [982, 524] on body "Mappin Location Avenida Internacional, 68270 Tlalixtac de Cabrera, Estado de Oa…" at bounding box center [620, 299] width 1241 height 599
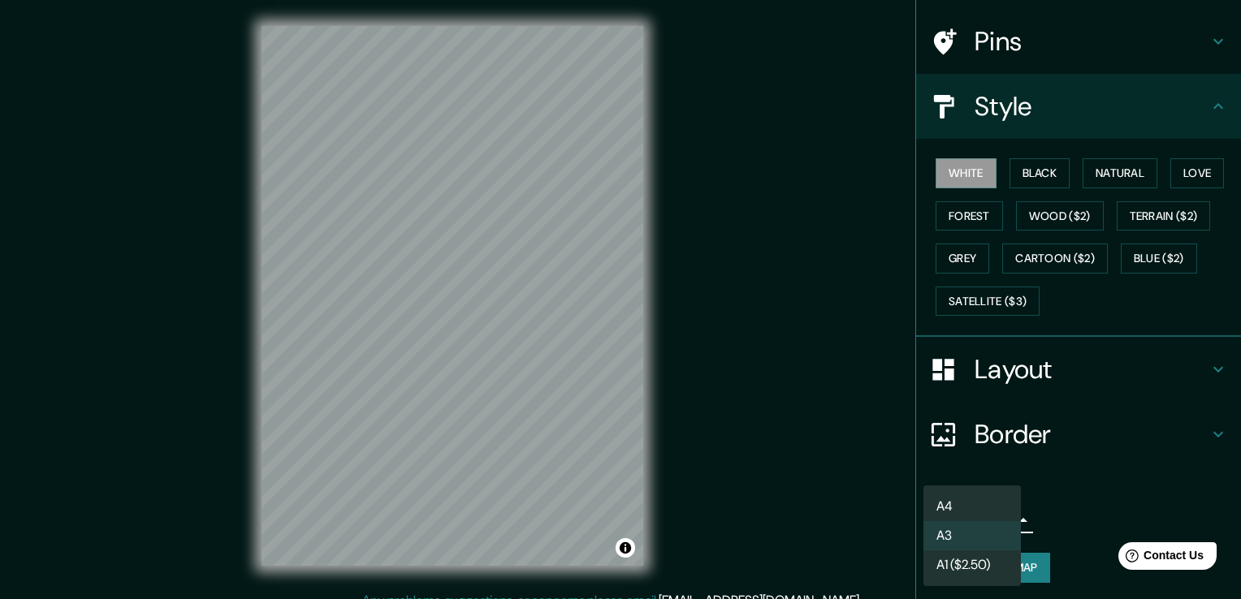
click at [979, 508] on li "A4" at bounding box center [971, 506] width 97 height 29
type input "single"
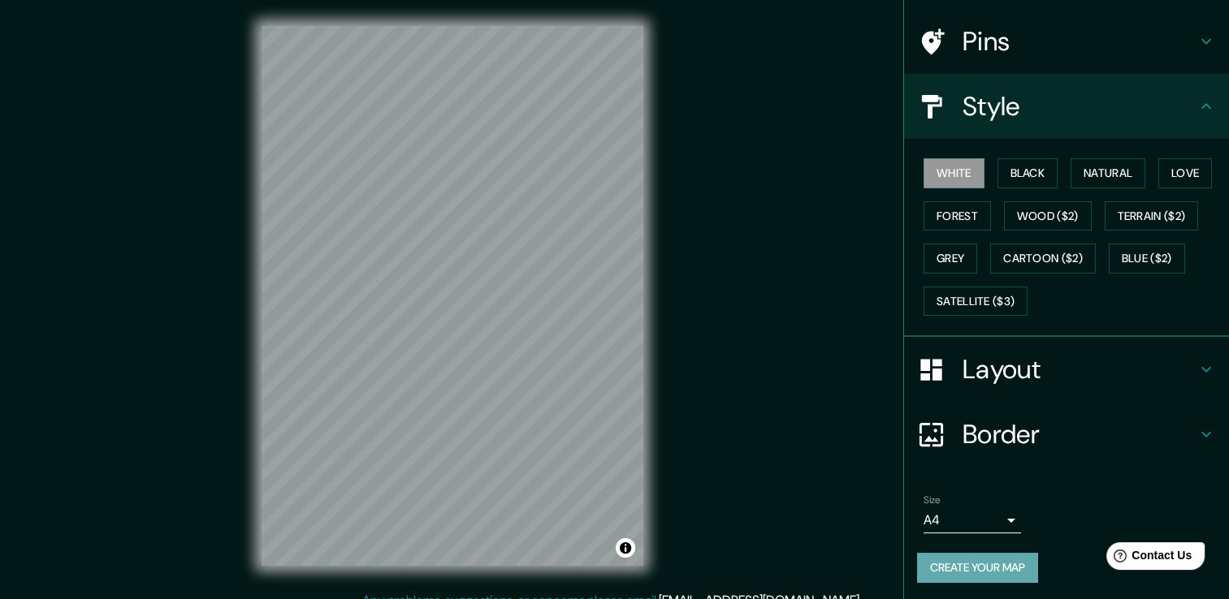
click at [983, 567] on button "Create your map" at bounding box center [977, 568] width 121 height 30
click at [995, 557] on button "Create your map" at bounding box center [977, 568] width 121 height 30
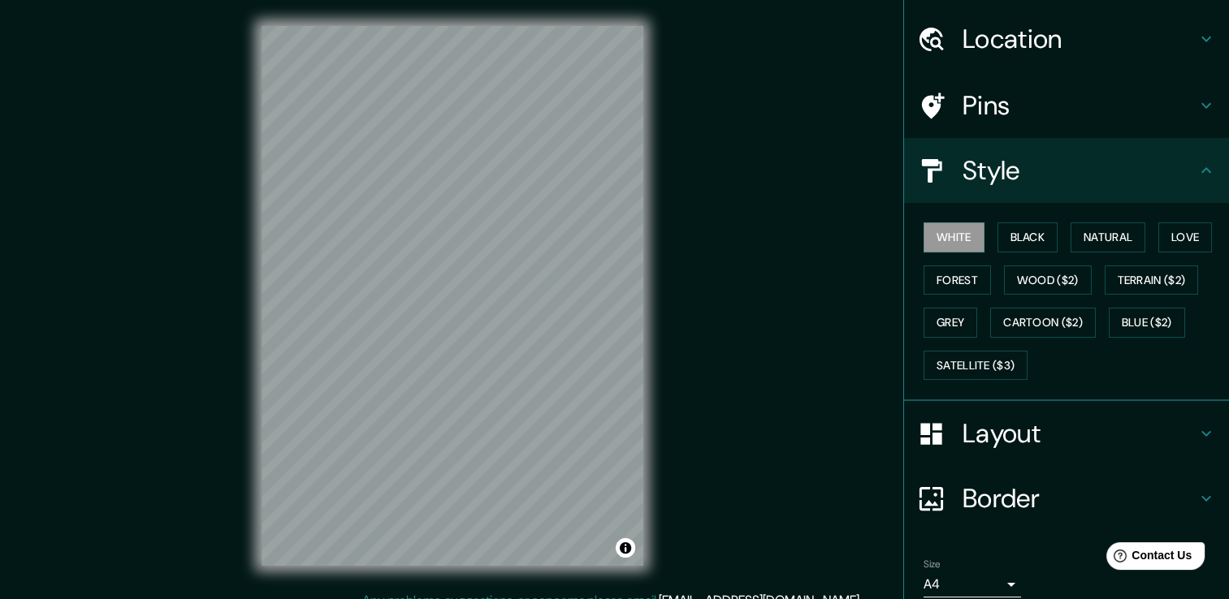
scroll to position [0, 0]
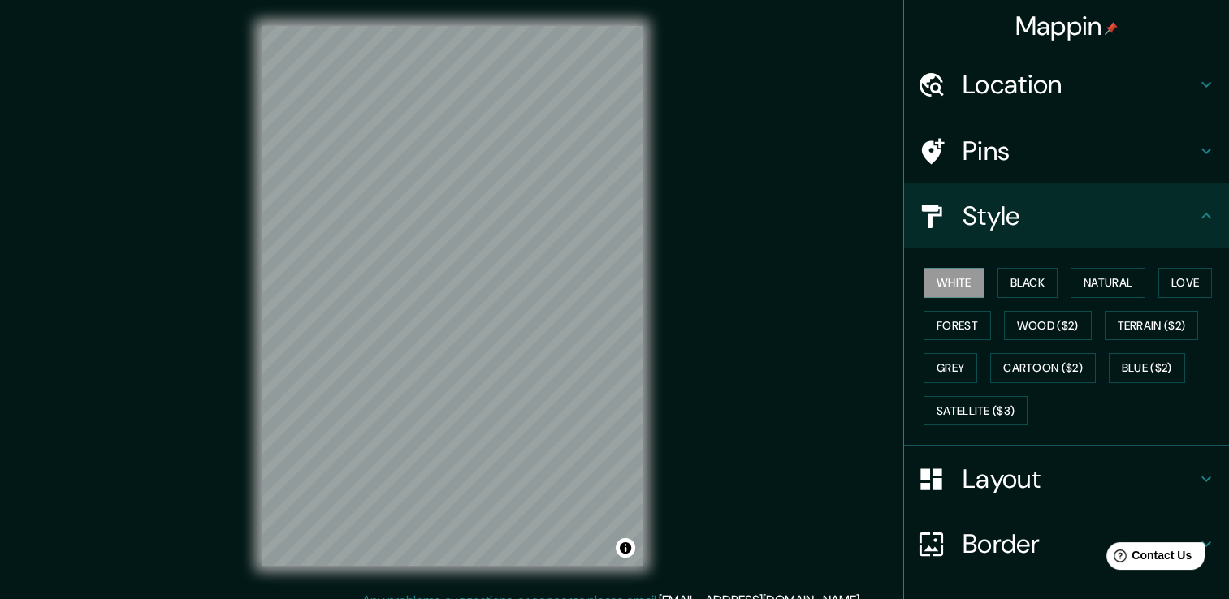
click at [1005, 164] on h4 "Pins" at bounding box center [1079, 151] width 234 height 32
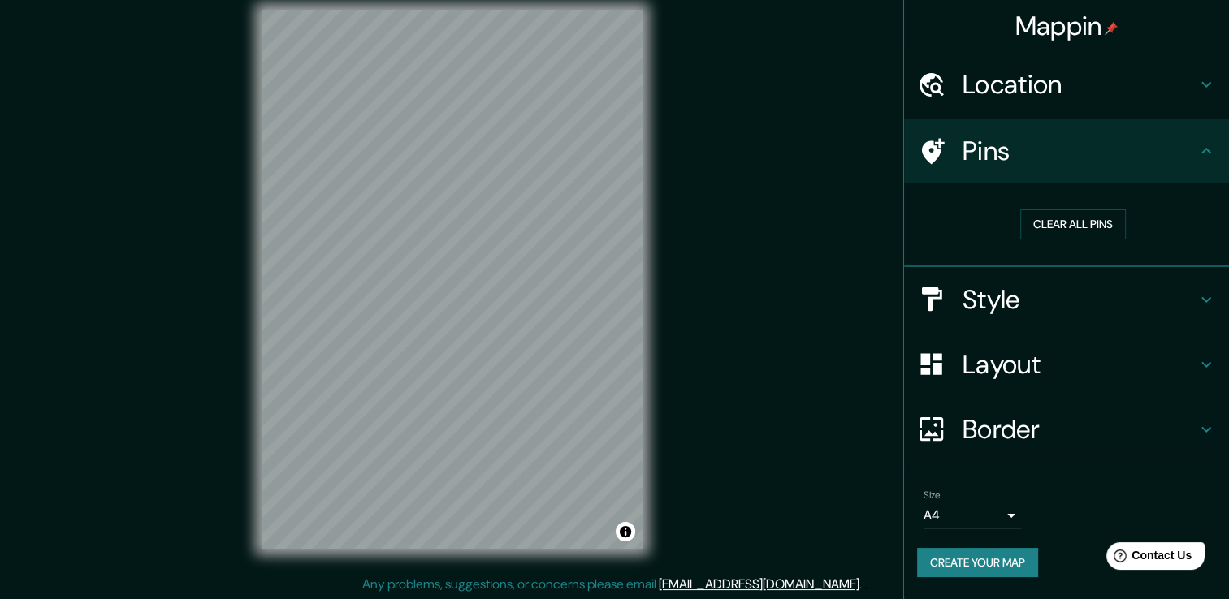
scroll to position [18, 0]
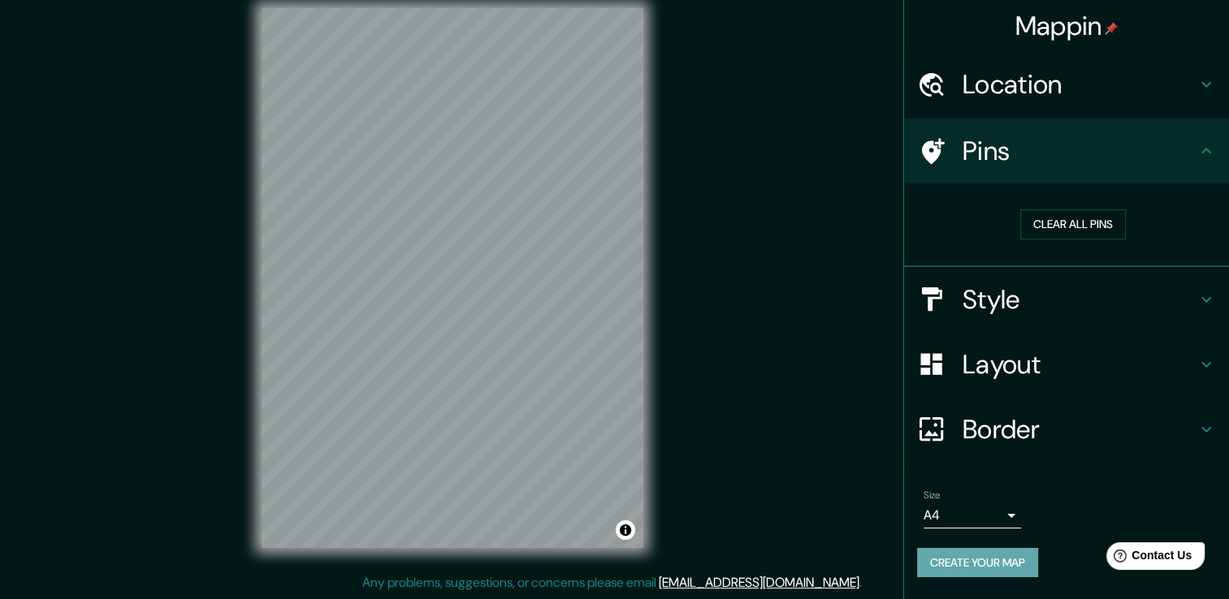
click at [953, 560] on button "Create your map" at bounding box center [977, 563] width 121 height 30
click at [1004, 284] on h4 "Style" at bounding box center [1079, 299] width 234 height 32
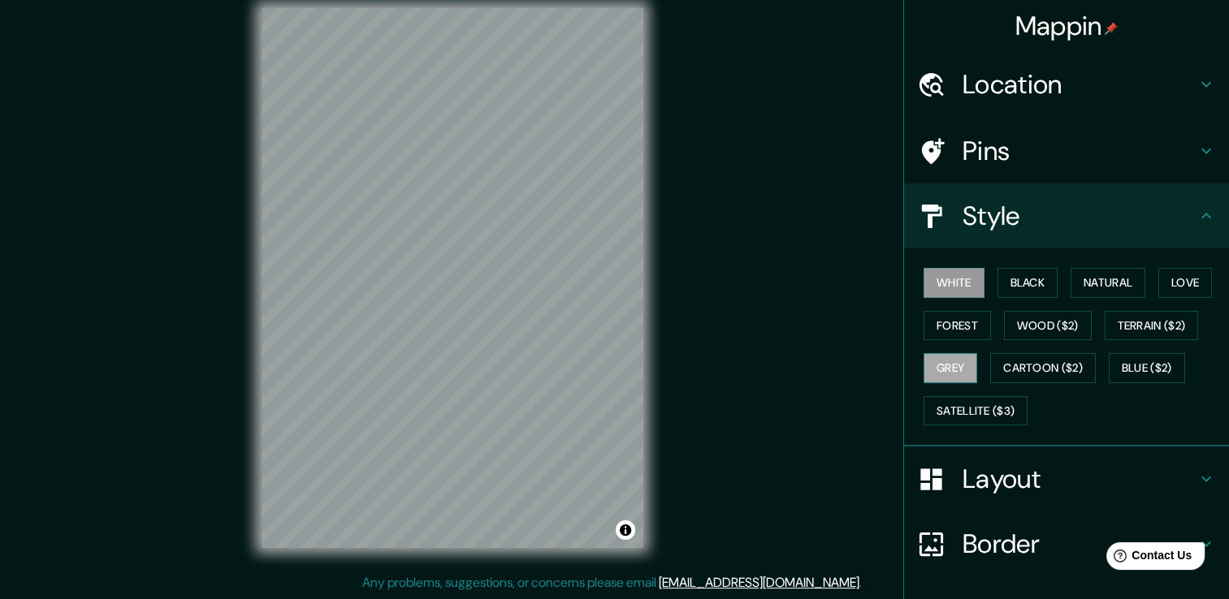
click at [947, 353] on button "Grey" at bounding box center [950, 368] width 54 height 30
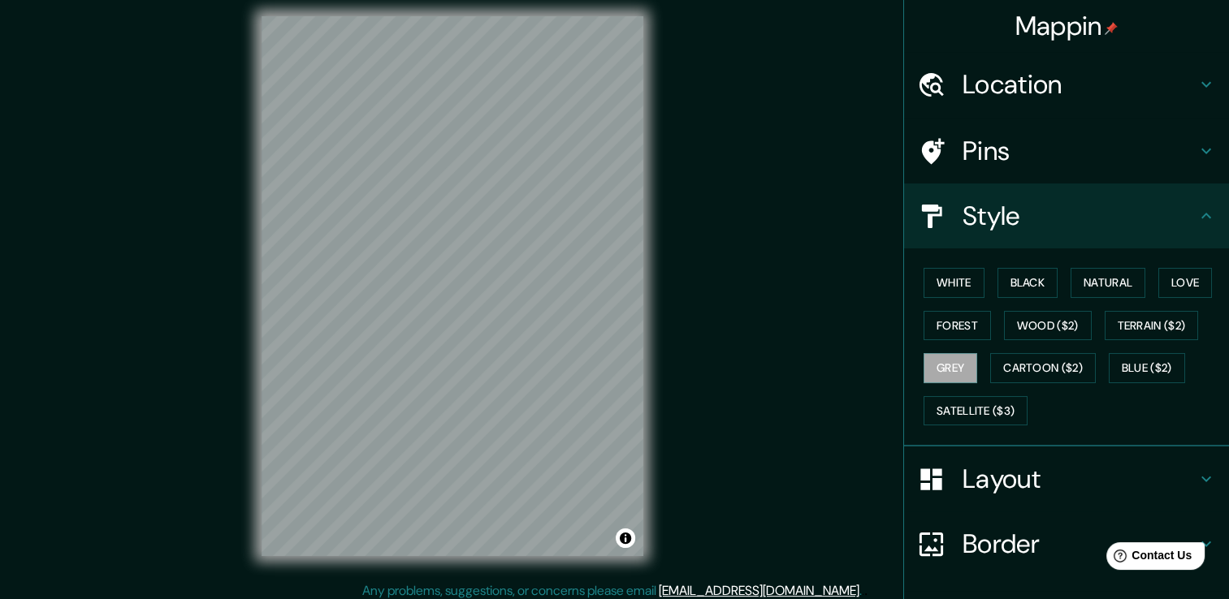
scroll to position [0, 0]
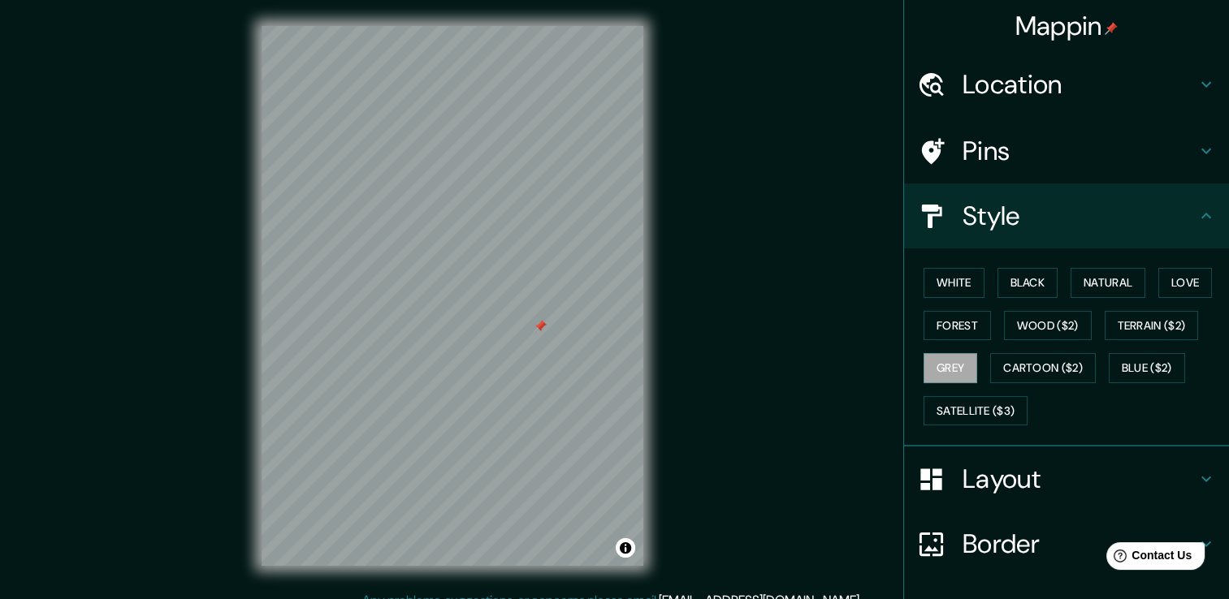
click at [794, 352] on div "© Mapbox © OpenStreetMap Improve this map" at bounding box center [452, 295] width 1106 height 539
type input "Avenida Internacional, 68270 Tlalixtac de Cabrera, Estado de Oaxaca, Méxicohttp…"
click at [741, 358] on div "© Mapbox © OpenStreetMap Improve this map" at bounding box center [452, 295] width 1106 height 539
drag, startPoint x: 729, startPoint y: 356, endPoint x: 655, endPoint y: 349, distance: 74.3
click at [723, 356] on div "© Mapbox © OpenStreetMap Improve this map" at bounding box center [452, 295] width 1106 height 539
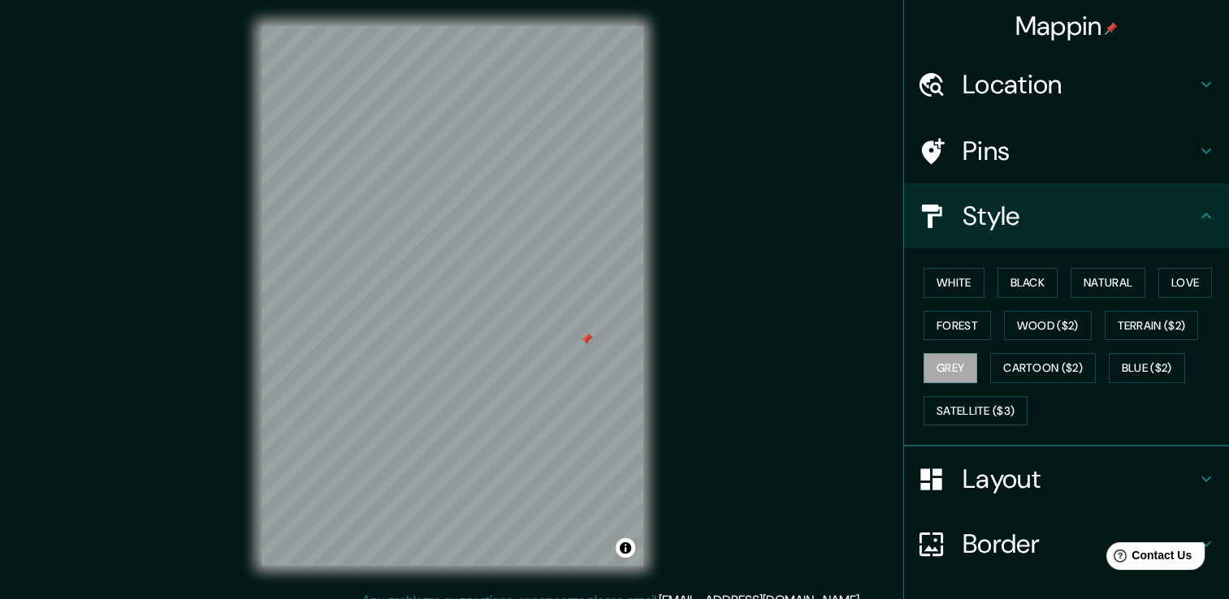
drag, startPoint x: 539, startPoint y: 323, endPoint x: 526, endPoint y: 343, distance: 23.4
click at [580, 343] on div at bounding box center [586, 339] width 13 height 13
